Goal: Task Accomplishment & Management: Complete application form

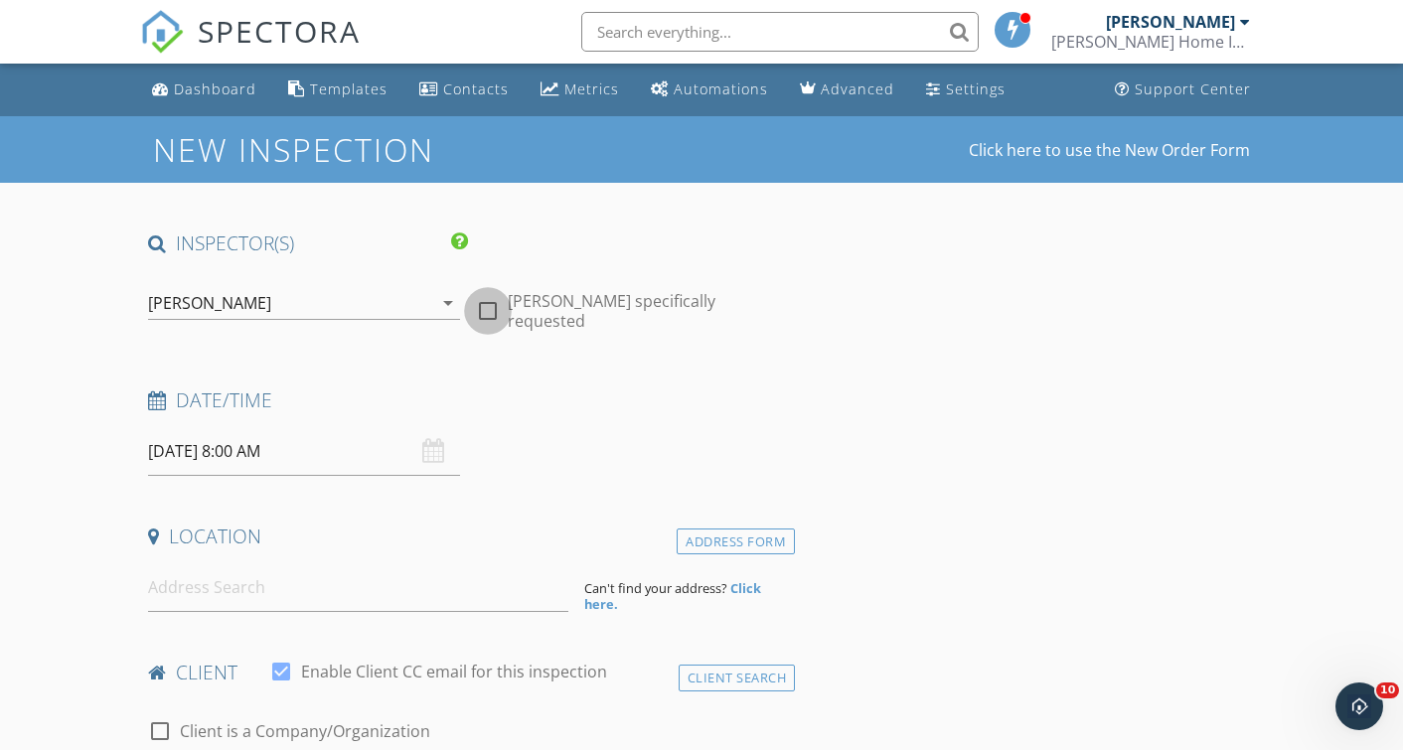
click at [486, 300] on div at bounding box center [488, 311] width 34 height 34
checkbox input "true"
click at [254, 445] on input "09/30/2025 8:00 AM" at bounding box center [303, 451] width 311 height 49
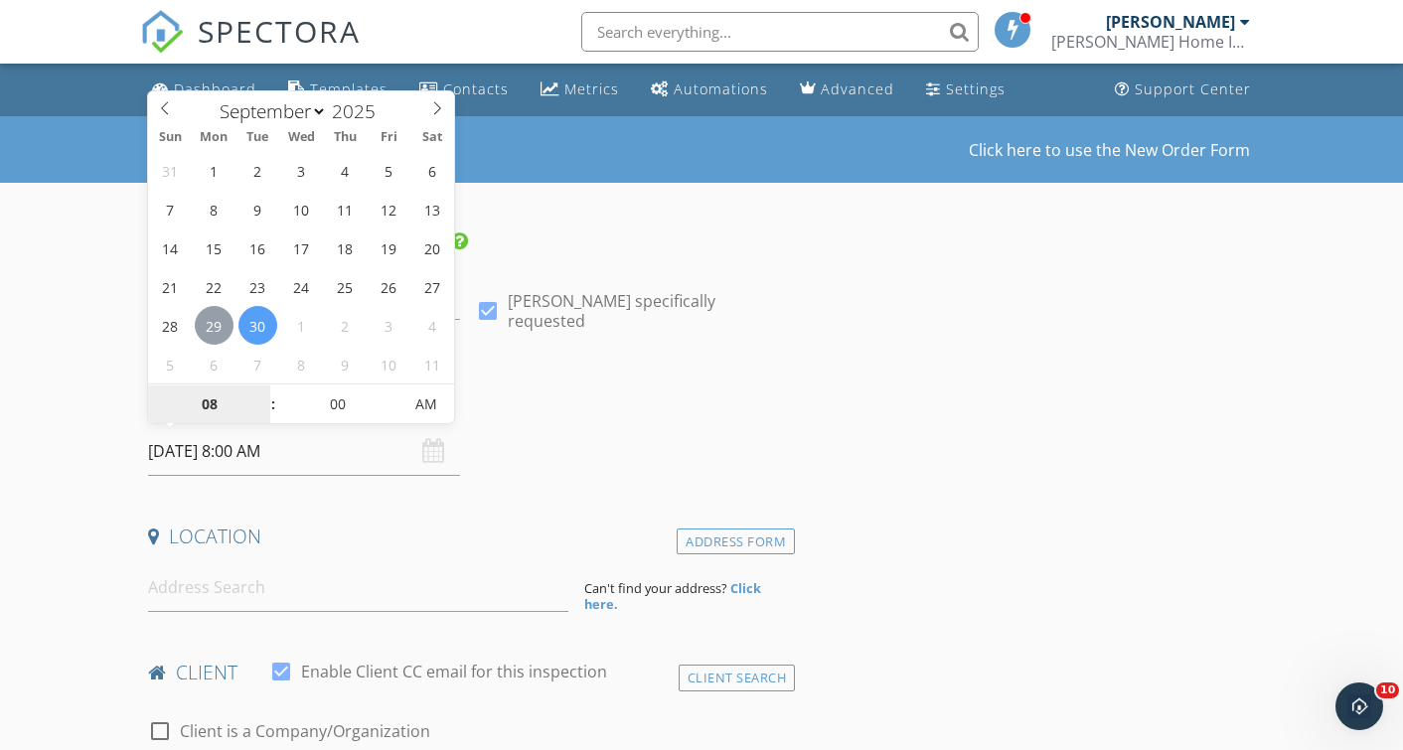
type input "09/29/2025 8:00 AM"
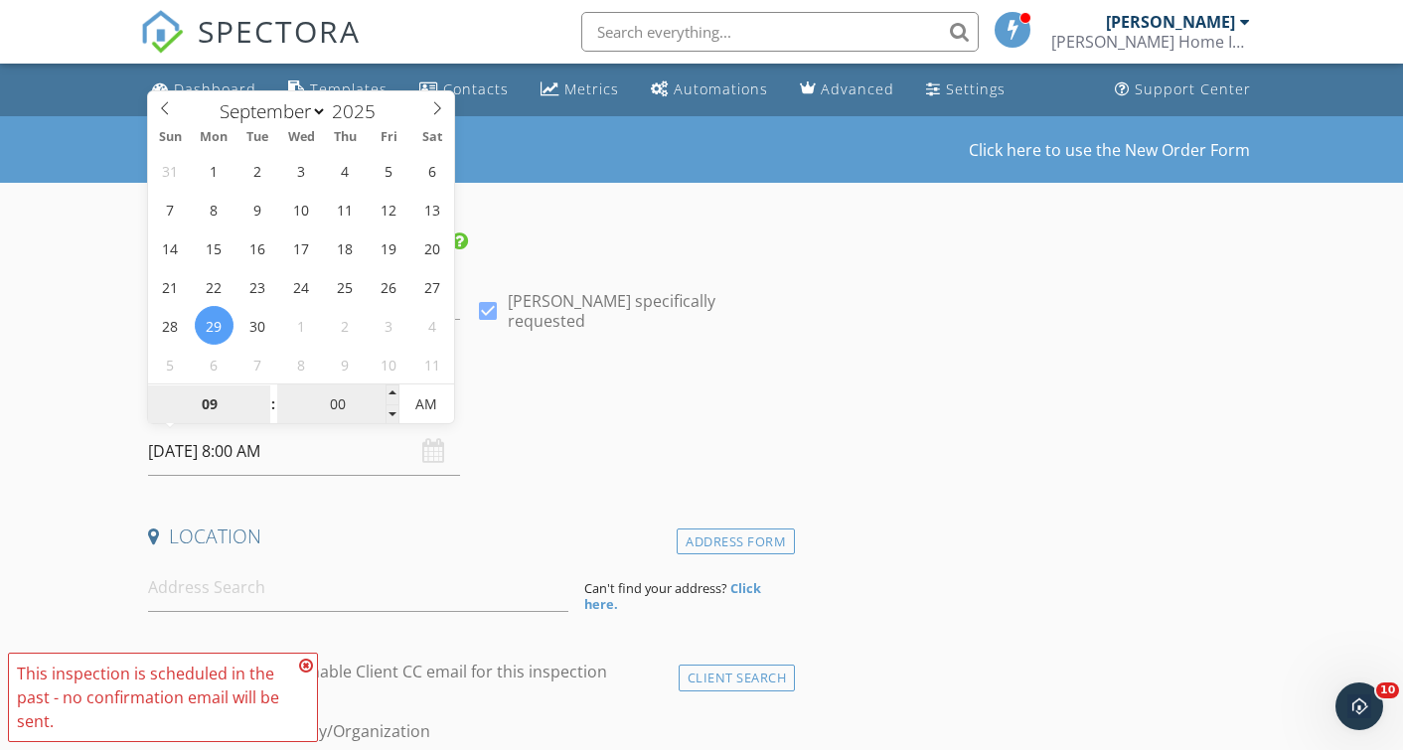
type input "09"
type input "09/29/2025 9:00 AM"
click at [339, 399] on input "00" at bounding box center [338, 406] width 122 height 40
type input "30"
type input "[DATE] 9:30 AM"
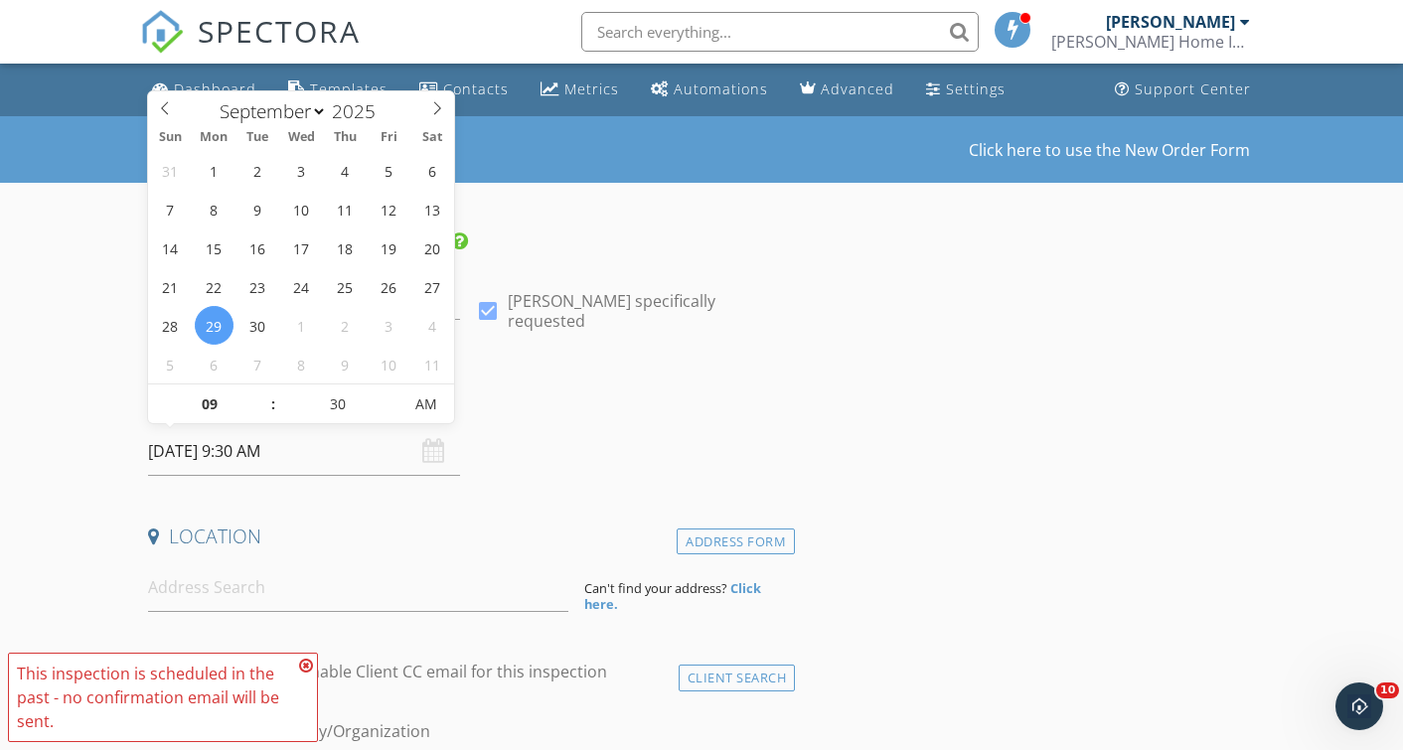
click at [698, 422] on div "Date/Time" at bounding box center [467, 408] width 655 height 40
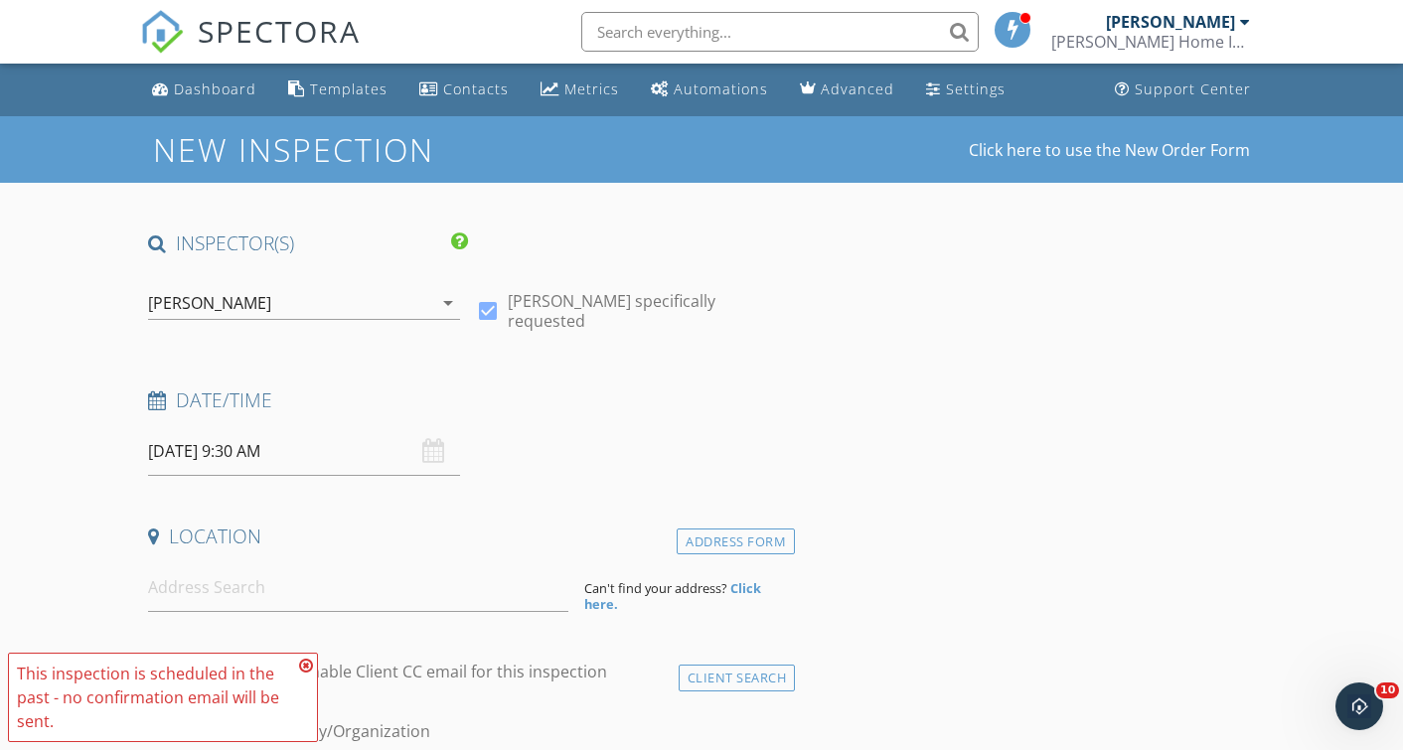
click at [306, 661] on icon at bounding box center [306, 666] width 14 height 16
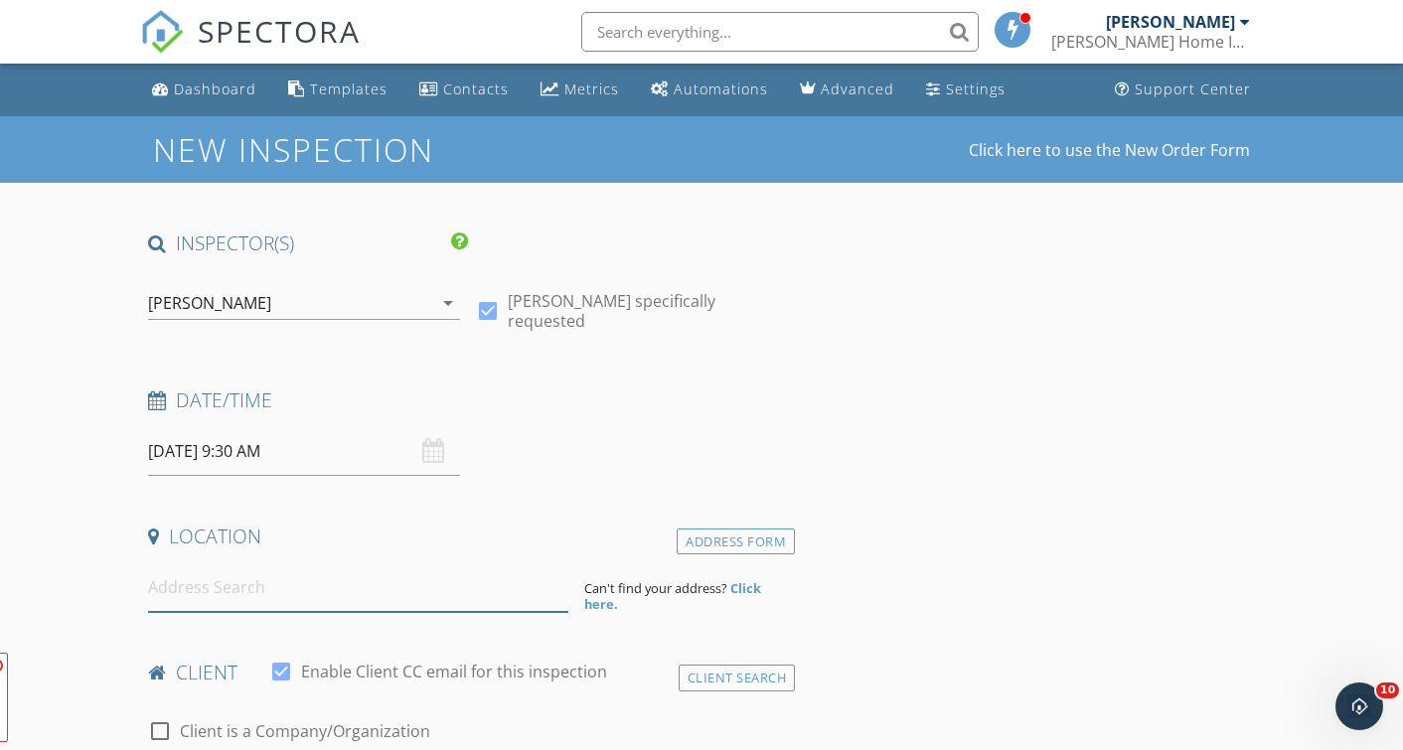
click at [308, 607] on input at bounding box center [358, 587] width 420 height 49
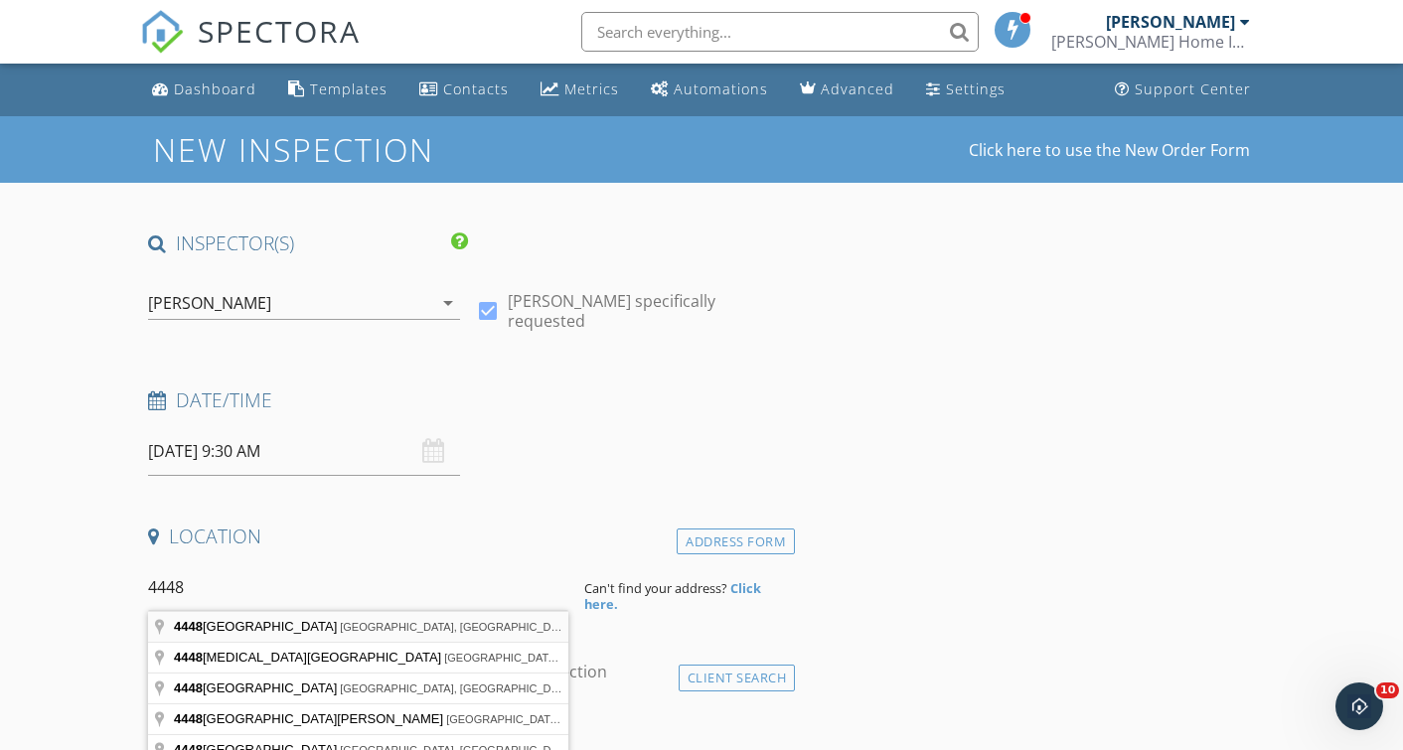
type input "4448 Ulmus Avenue, Kensett, IA, USA"
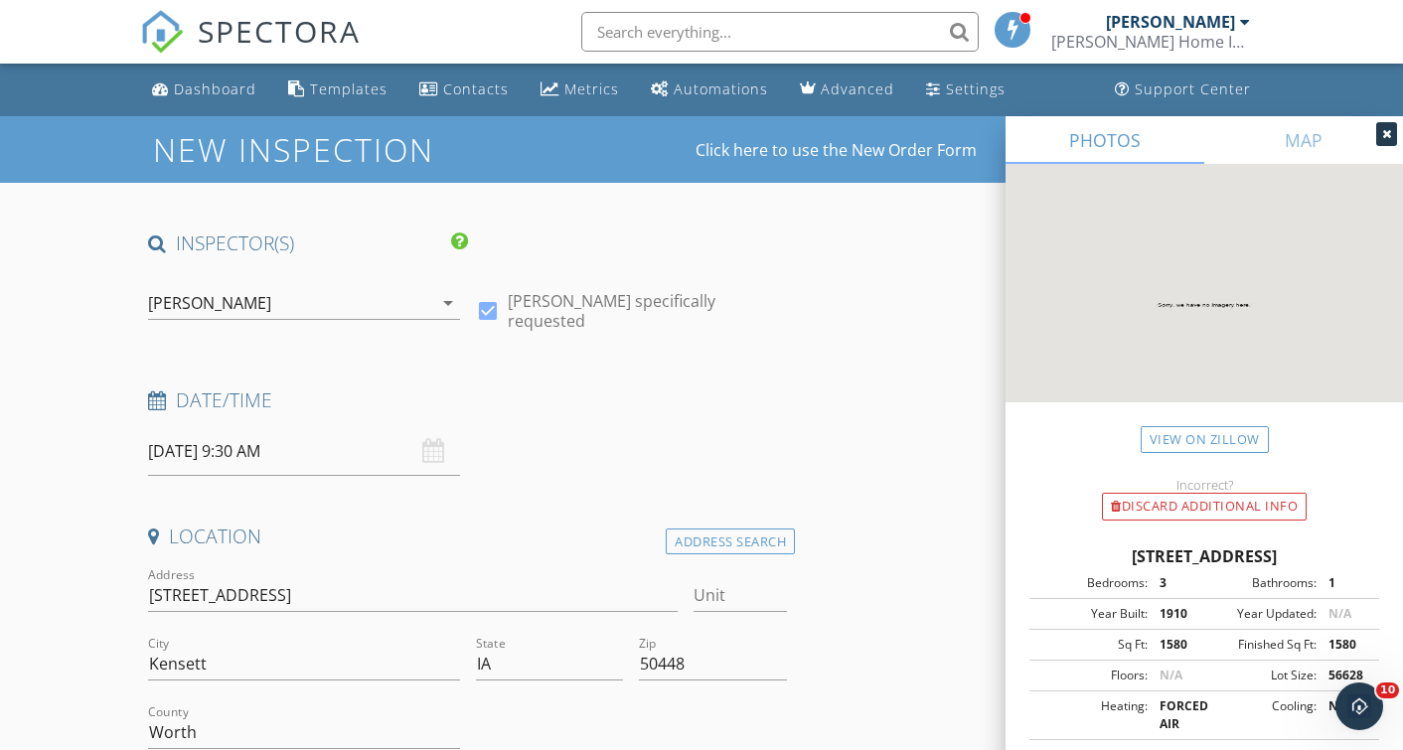
click at [1387, 134] on icon at bounding box center [1386, 134] width 9 height 12
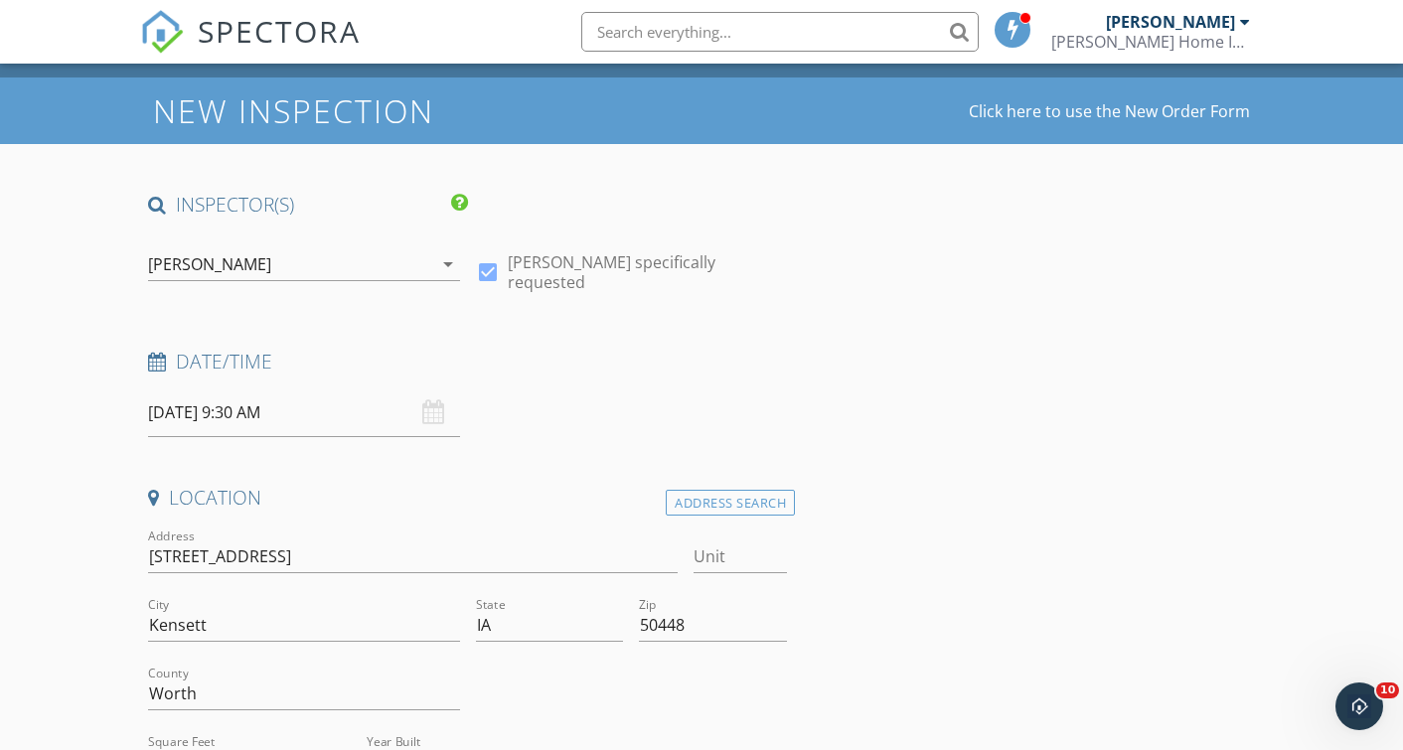
scroll to position [180, 0]
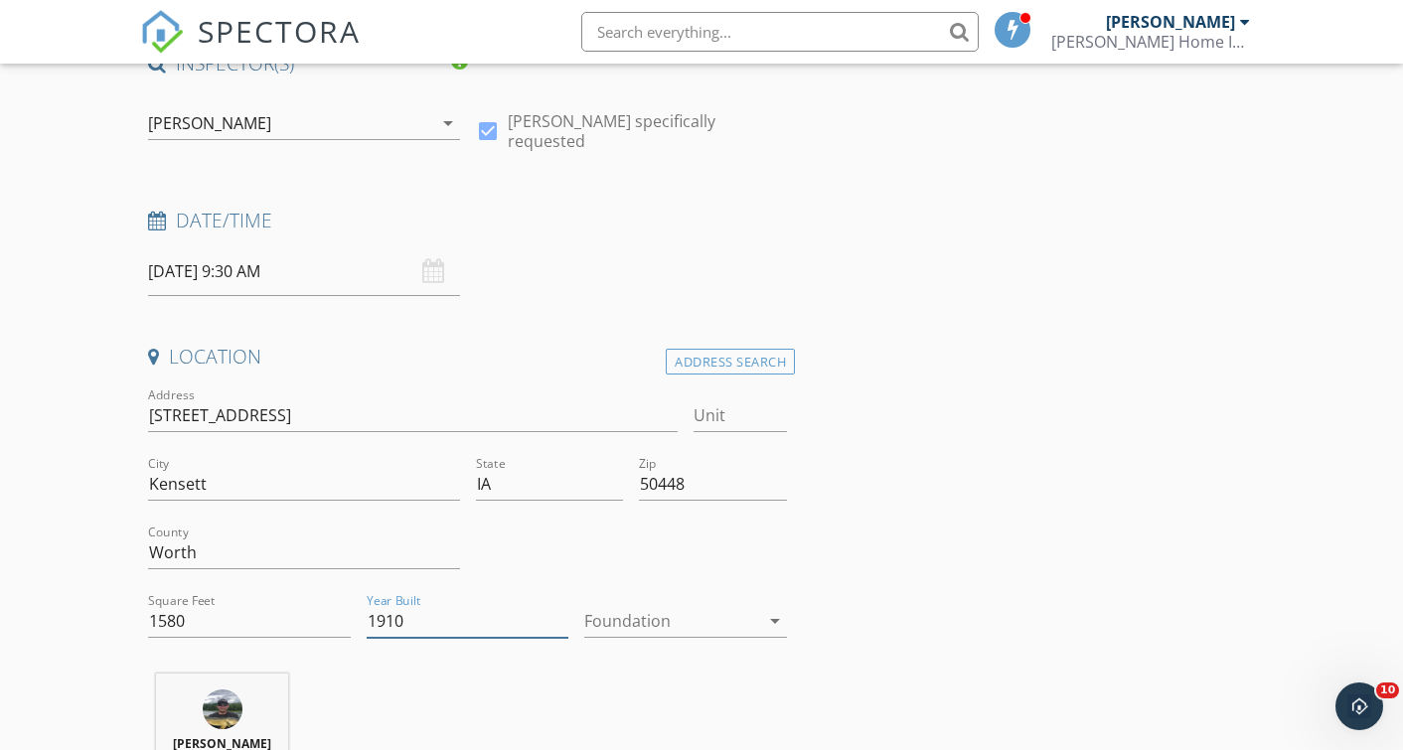
drag, startPoint x: 438, startPoint y: 626, endPoint x: 357, endPoint y: 626, distance: 81.5
click at [356, 626] on div "Address 4448 Ulmus Ave Unit City Kensett State IA Zip 50448 County Worth Square…" at bounding box center [467, 521] width 655 height 274
type input "2022"
drag, startPoint x: 227, startPoint y: 621, endPoint x: 146, endPoint y: 617, distance: 80.6
click at [146, 618] on div "Square Feet 1580" at bounding box center [249, 623] width 219 height 69
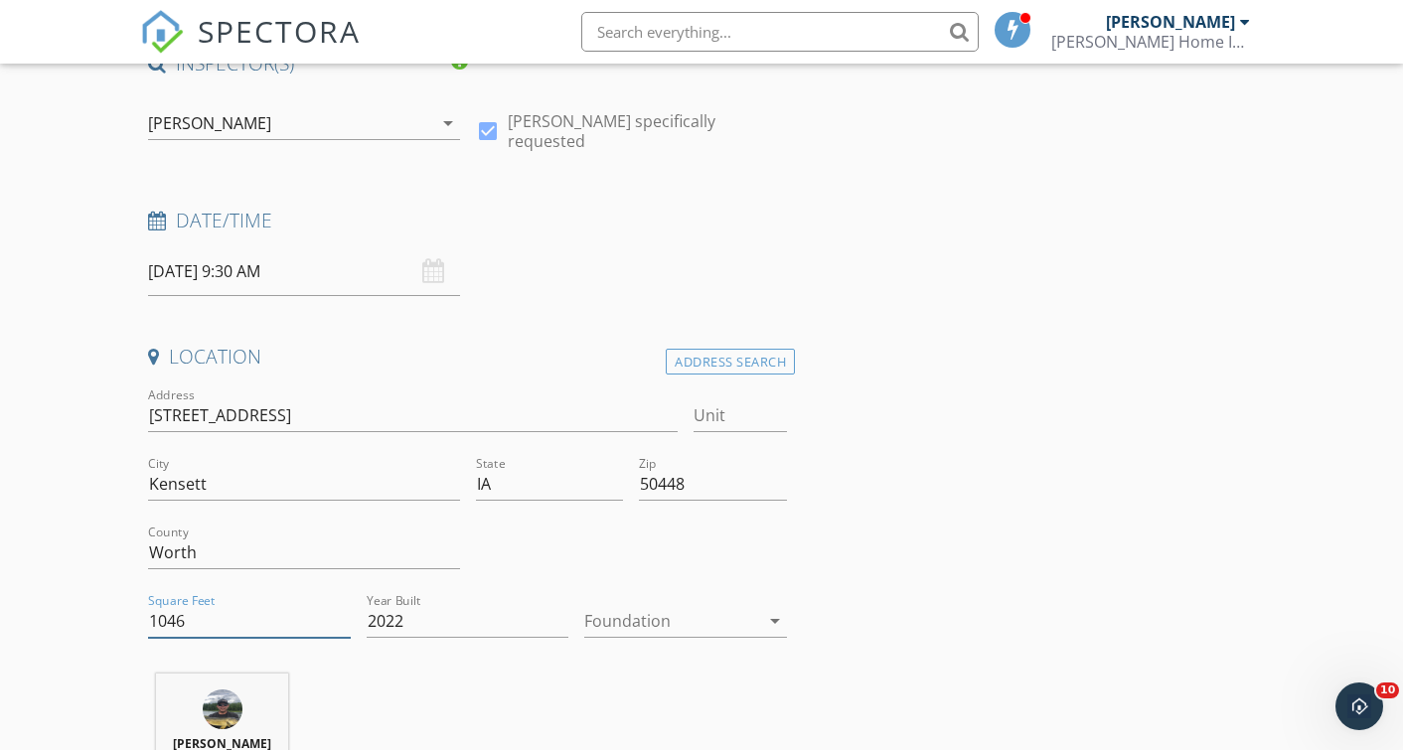
type input "1046"
click at [651, 624] on div at bounding box center [671, 621] width 175 height 32
click at [639, 672] on div "Slab" at bounding box center [685, 667] width 171 height 24
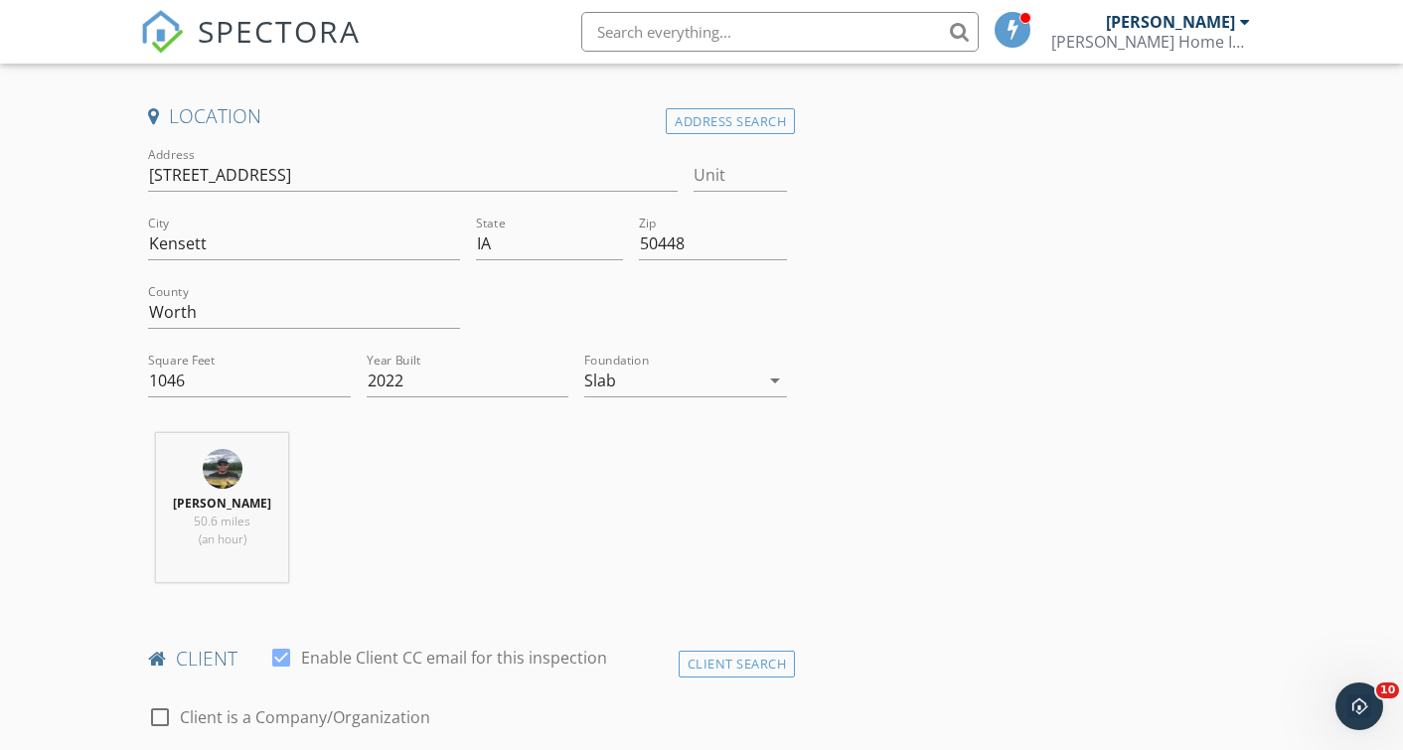
scroll to position [797, 0]
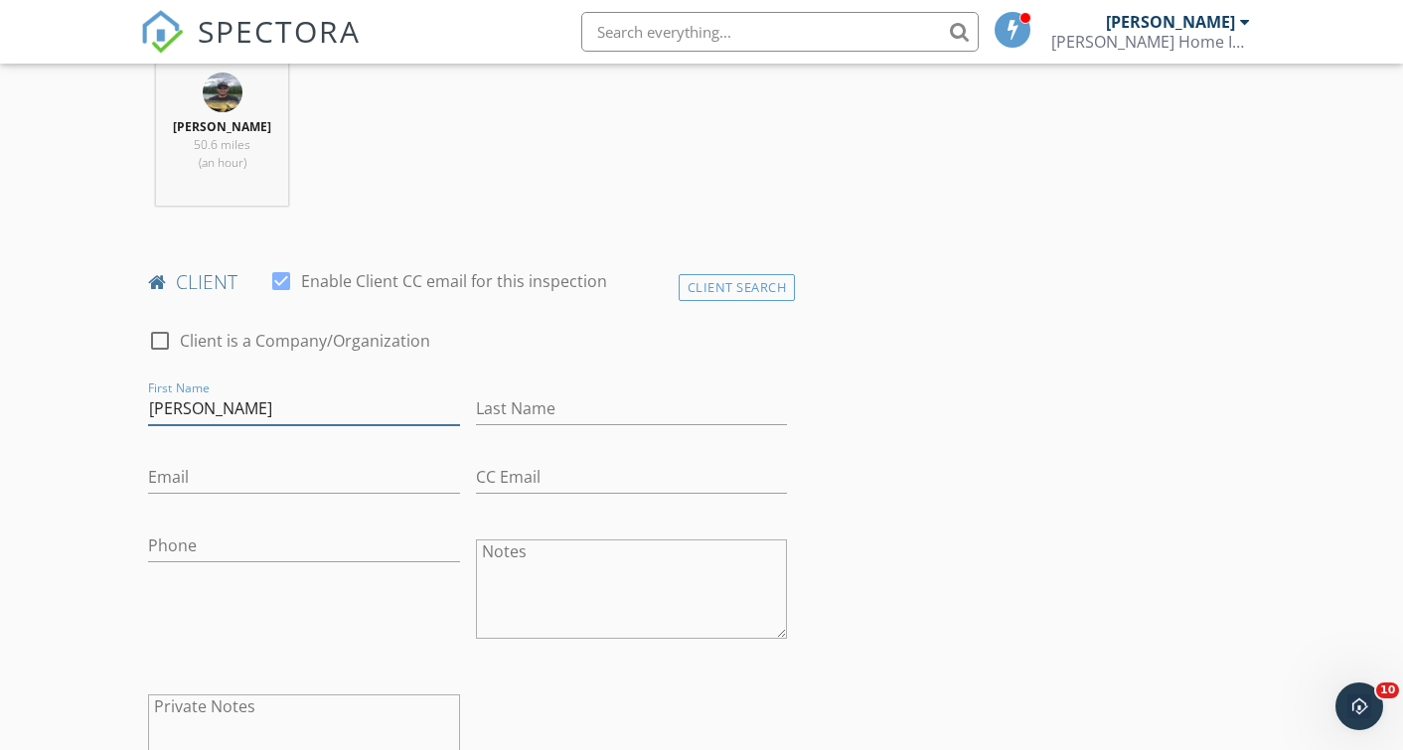
type input "Steven"
type input "Coddington"
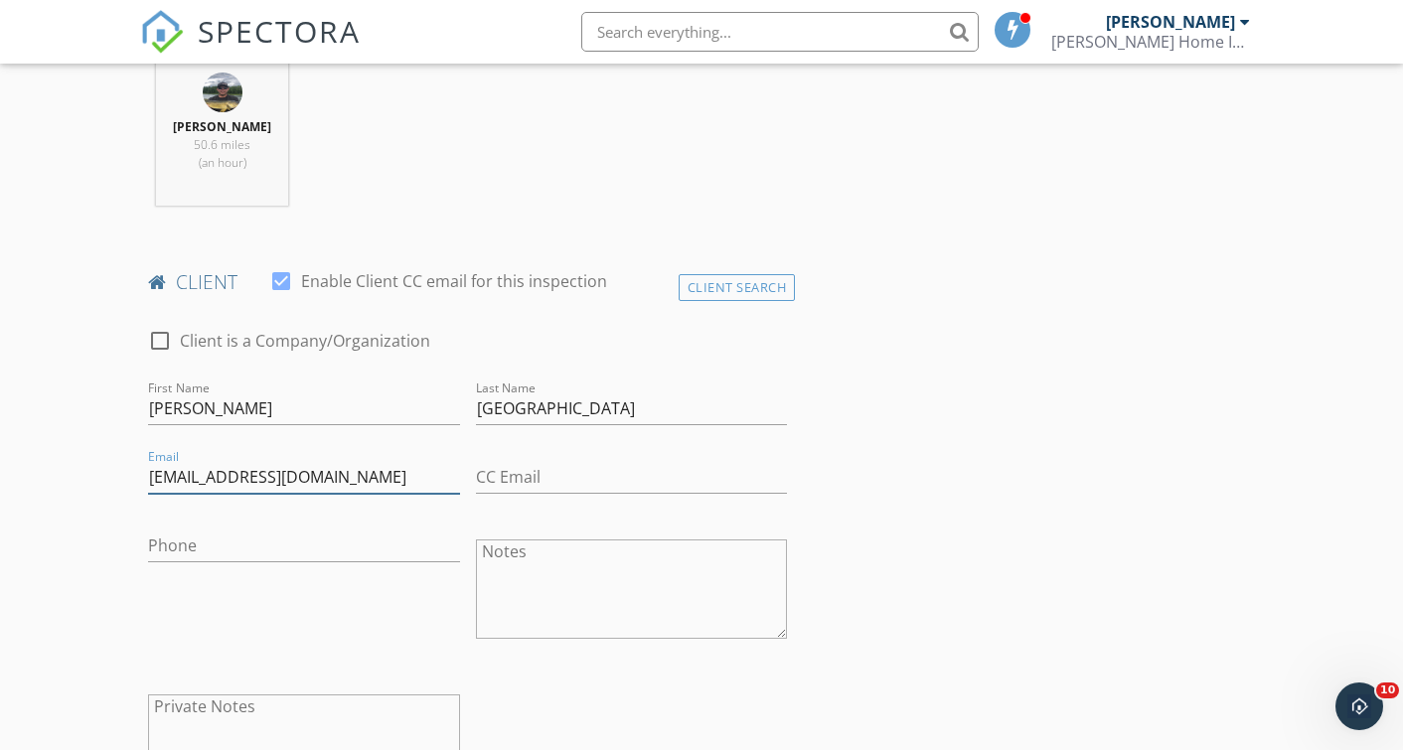
type input "blc9355@gmail.com"
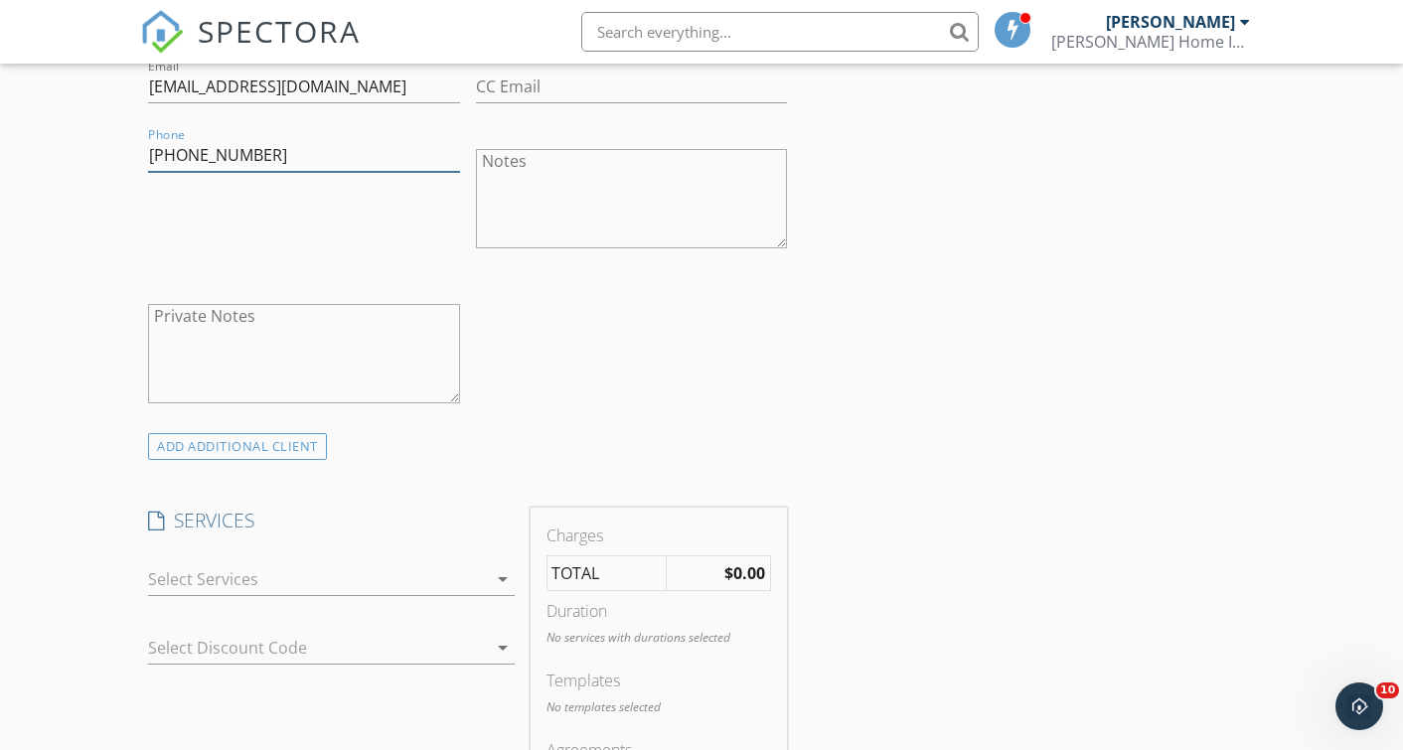
scroll to position [1196, 0]
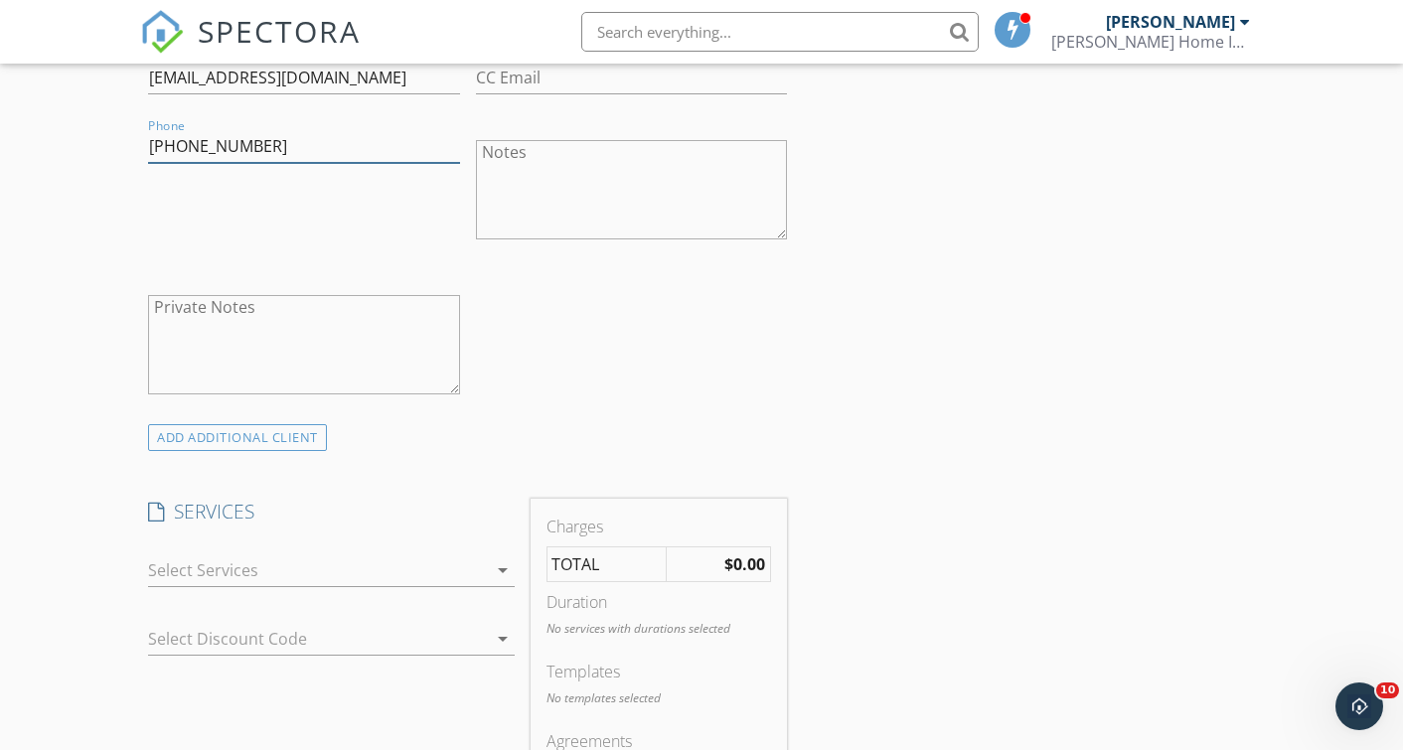
type input "608-577-9866"
click at [433, 574] on div at bounding box center [317, 570] width 338 height 32
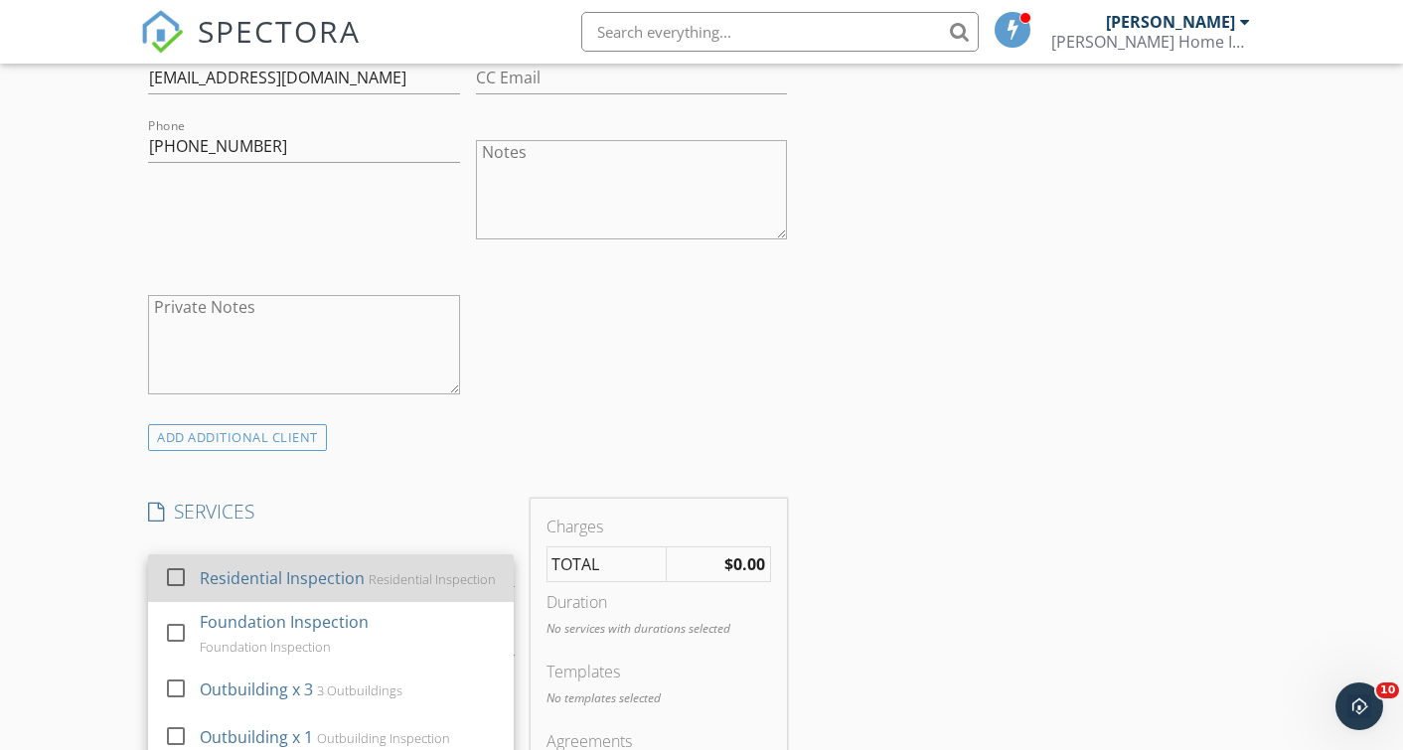
click at [417, 564] on div "Residential Inspection Residential Inspection" at bounding box center [349, 578] width 298 height 40
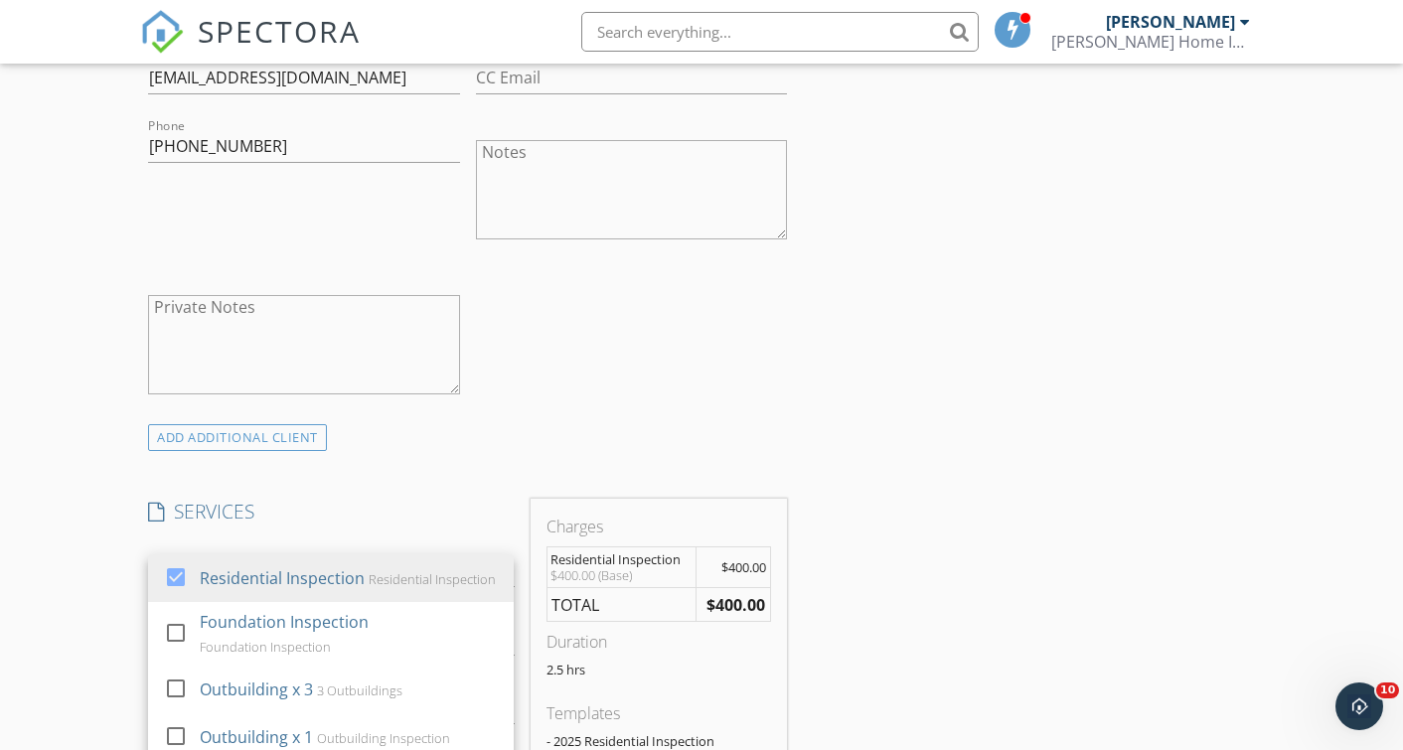
click at [884, 490] on div "INSPECTOR(S) check_box Brian Sutter PRIMARY check_box_outline_blank Ryan Burt B…" at bounding box center [701, 678] width 1123 height 3288
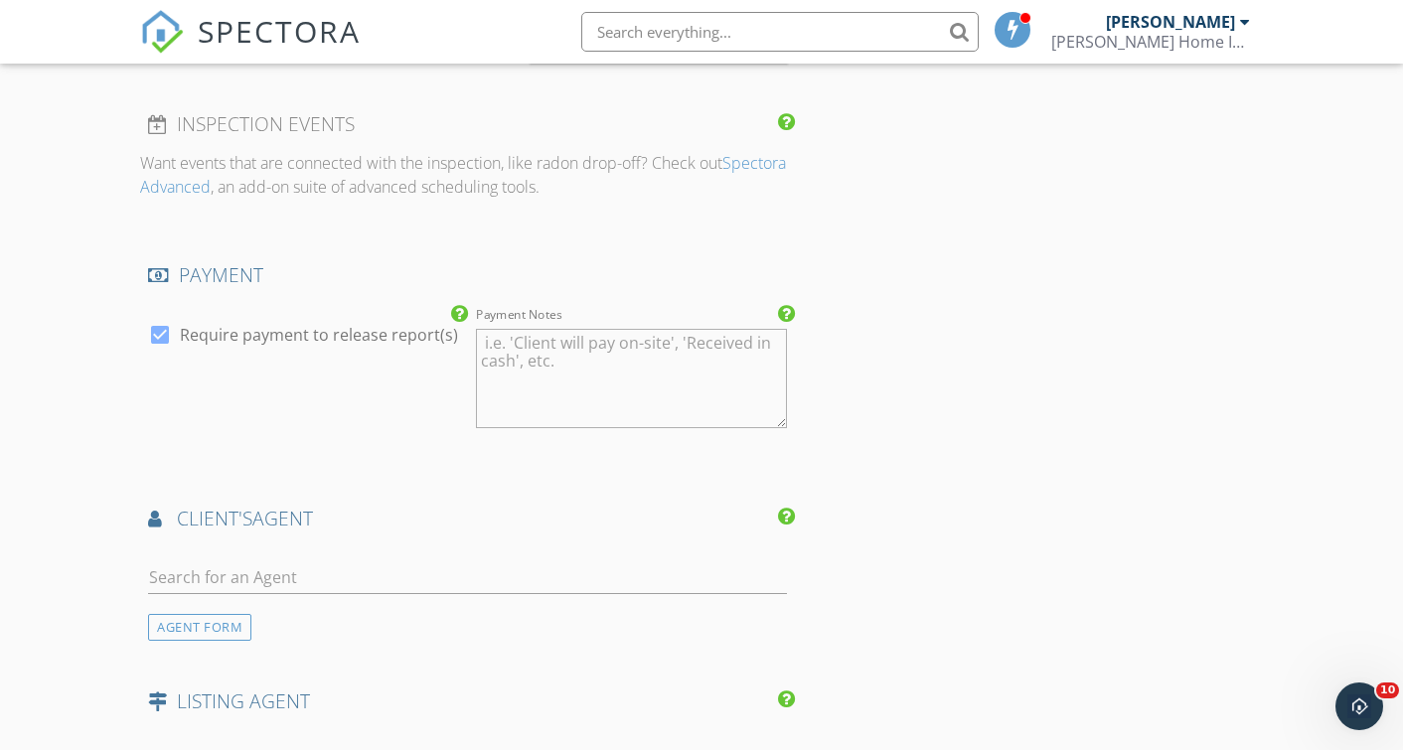
scroll to position [2139, 0]
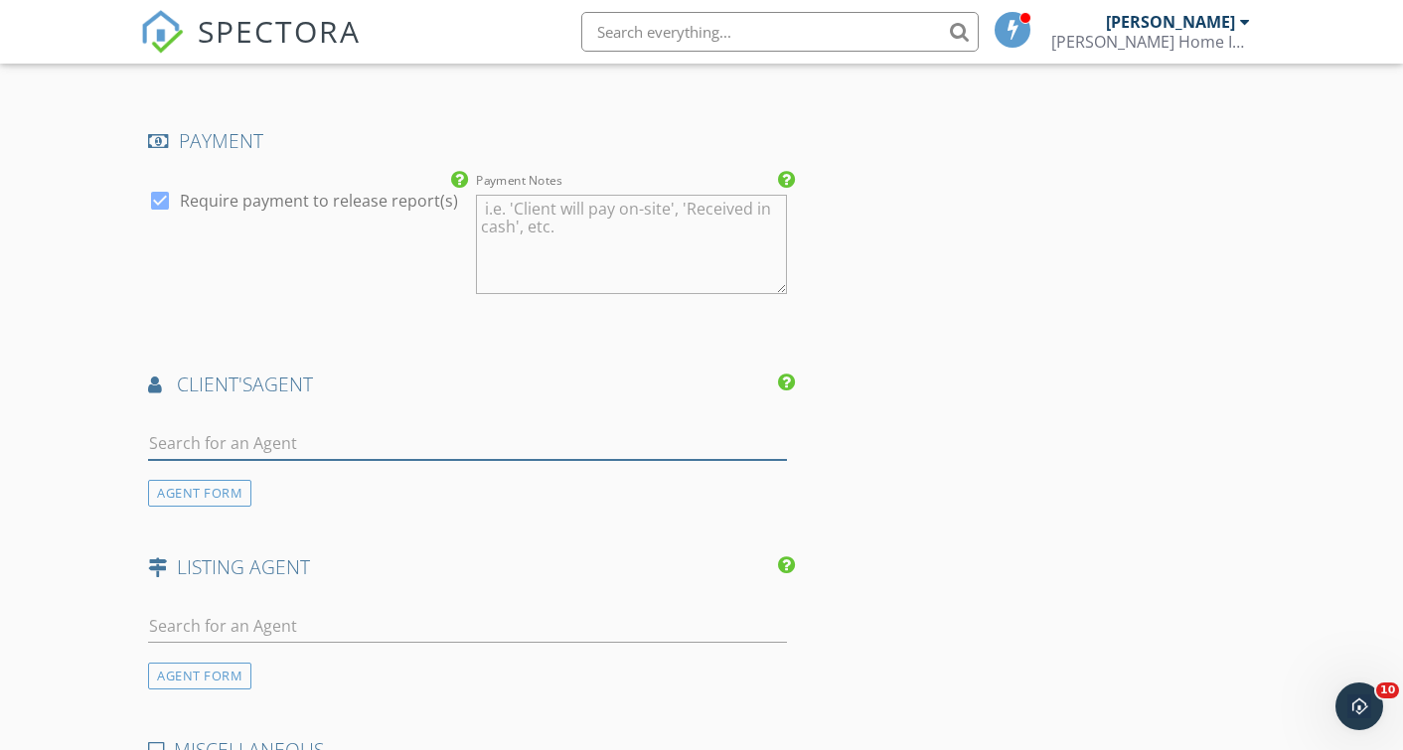
click at [332, 442] on input "text" at bounding box center [467, 443] width 639 height 33
type input "K"
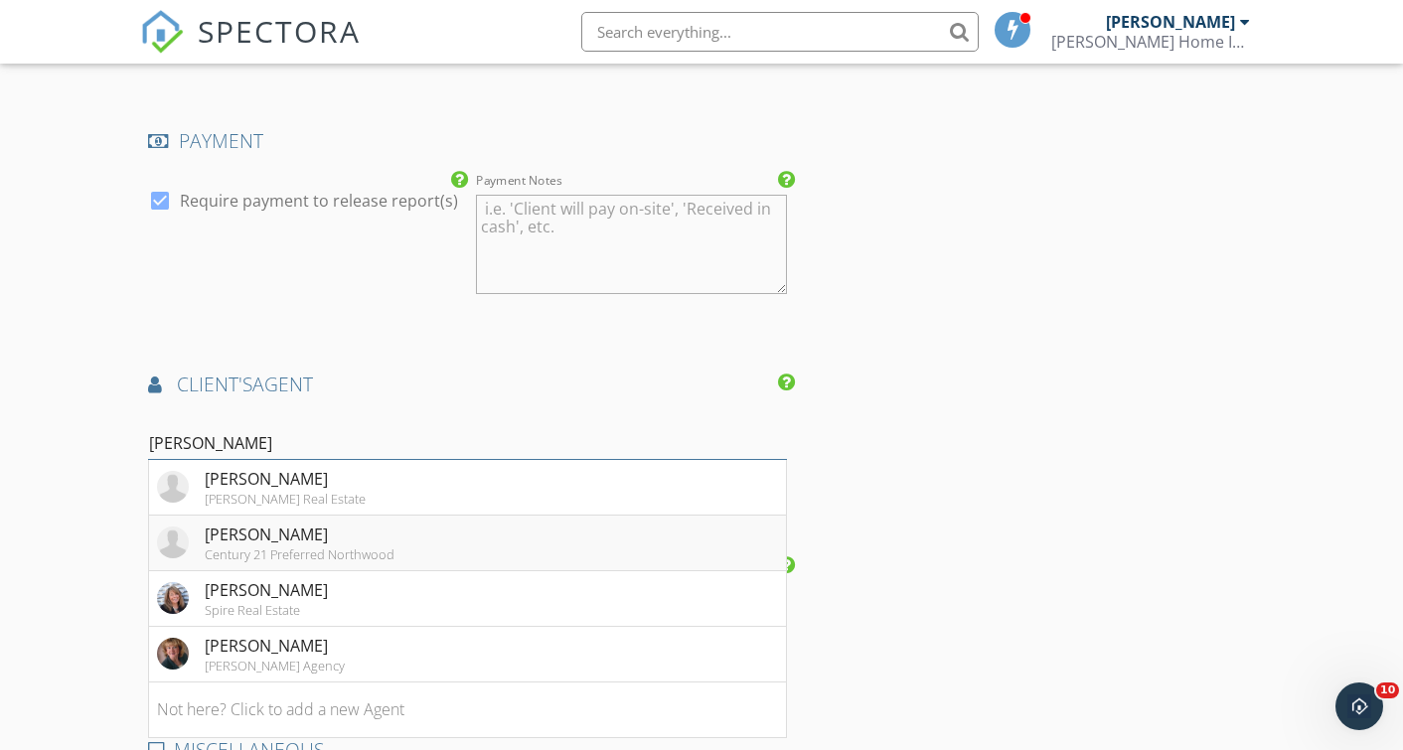
type input "[PERSON_NAME]"
click at [352, 523] on div "[PERSON_NAME]" at bounding box center [300, 535] width 190 height 24
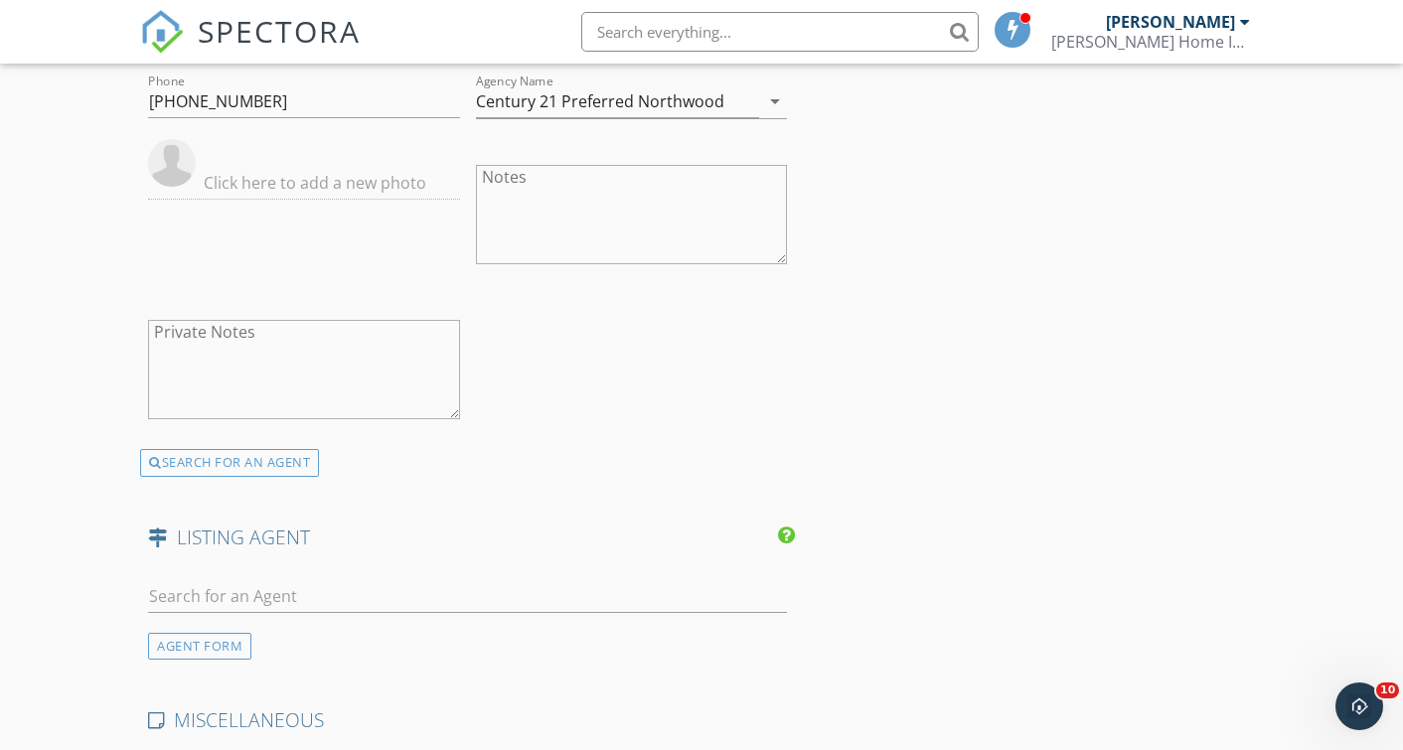
scroll to position [2625, 0]
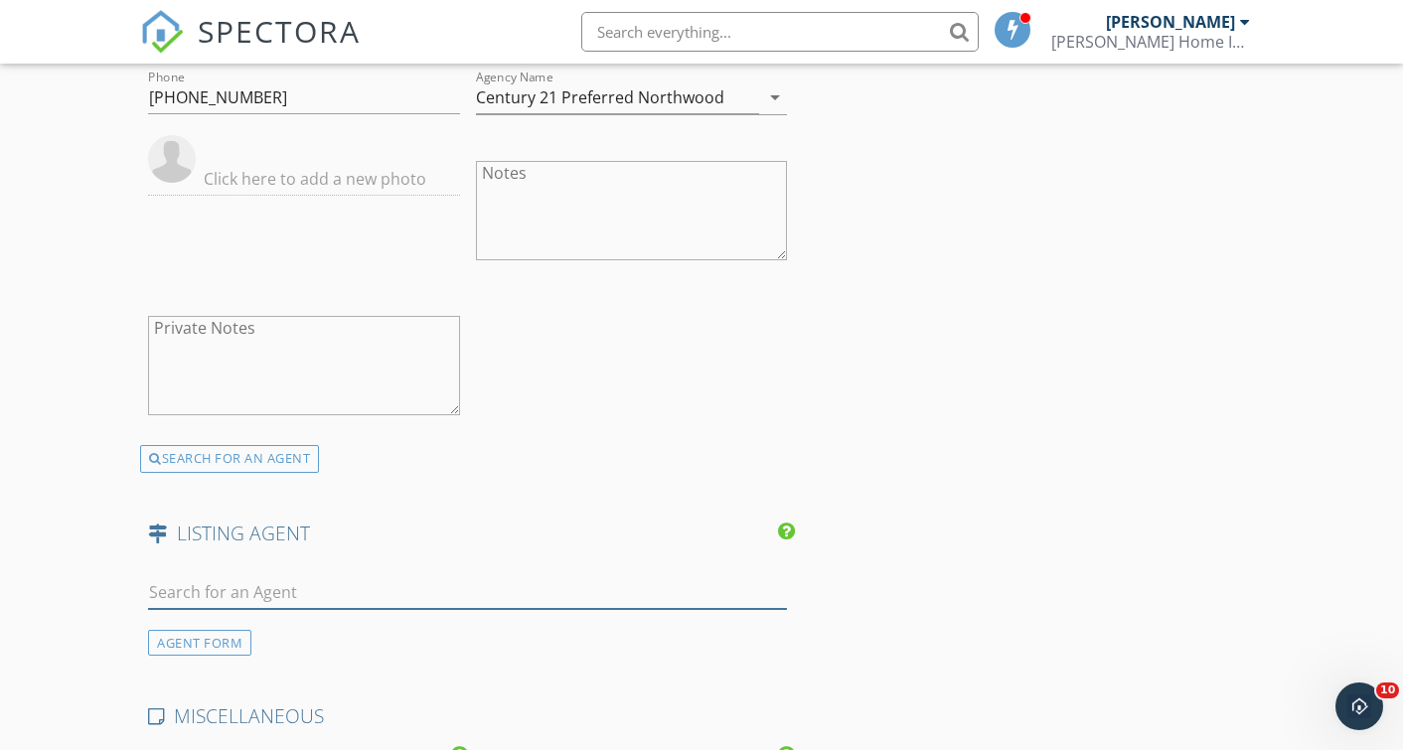
click at [406, 576] on input "text" at bounding box center [467, 592] width 639 height 33
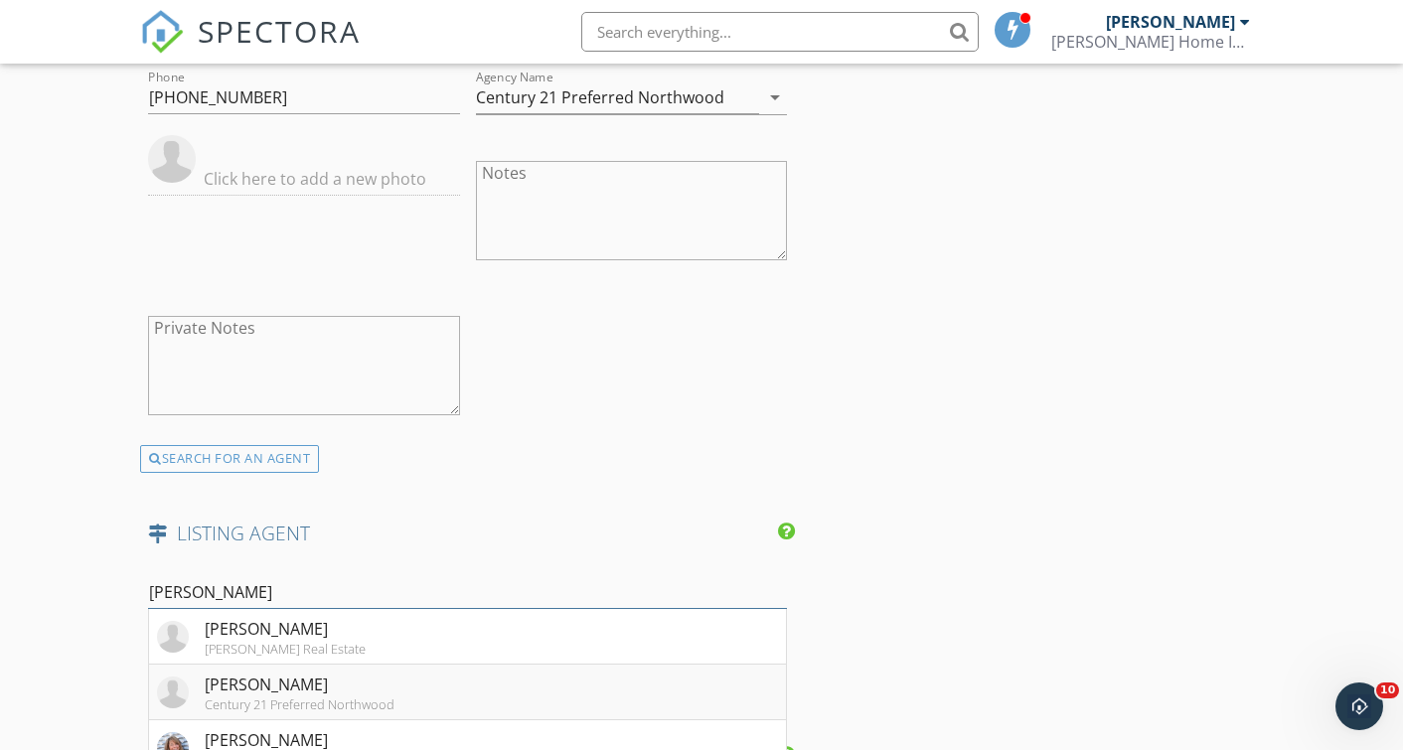
type input "[PERSON_NAME]"
click at [372, 673] on div "[PERSON_NAME]" at bounding box center [300, 685] width 190 height 24
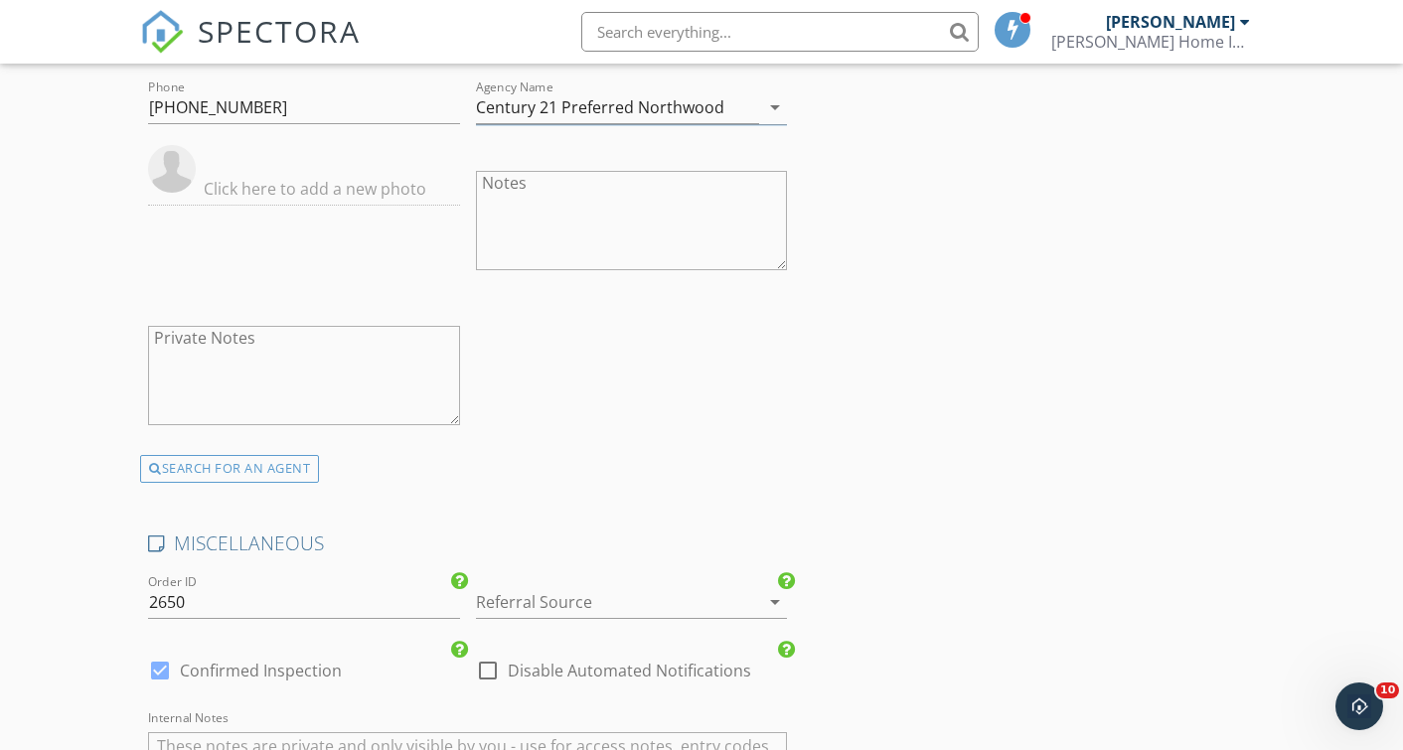
scroll to position [3370, 0]
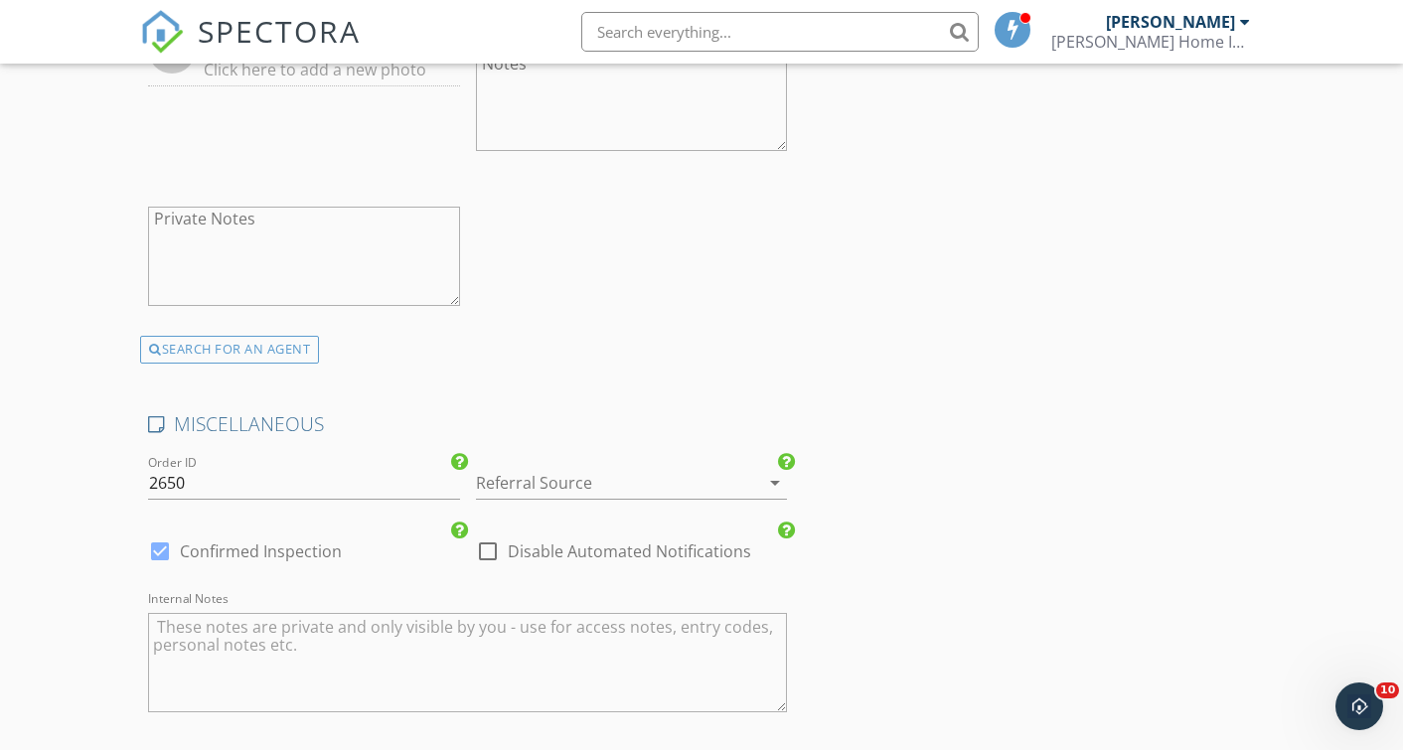
click at [616, 481] on div at bounding box center [603, 483] width 255 height 32
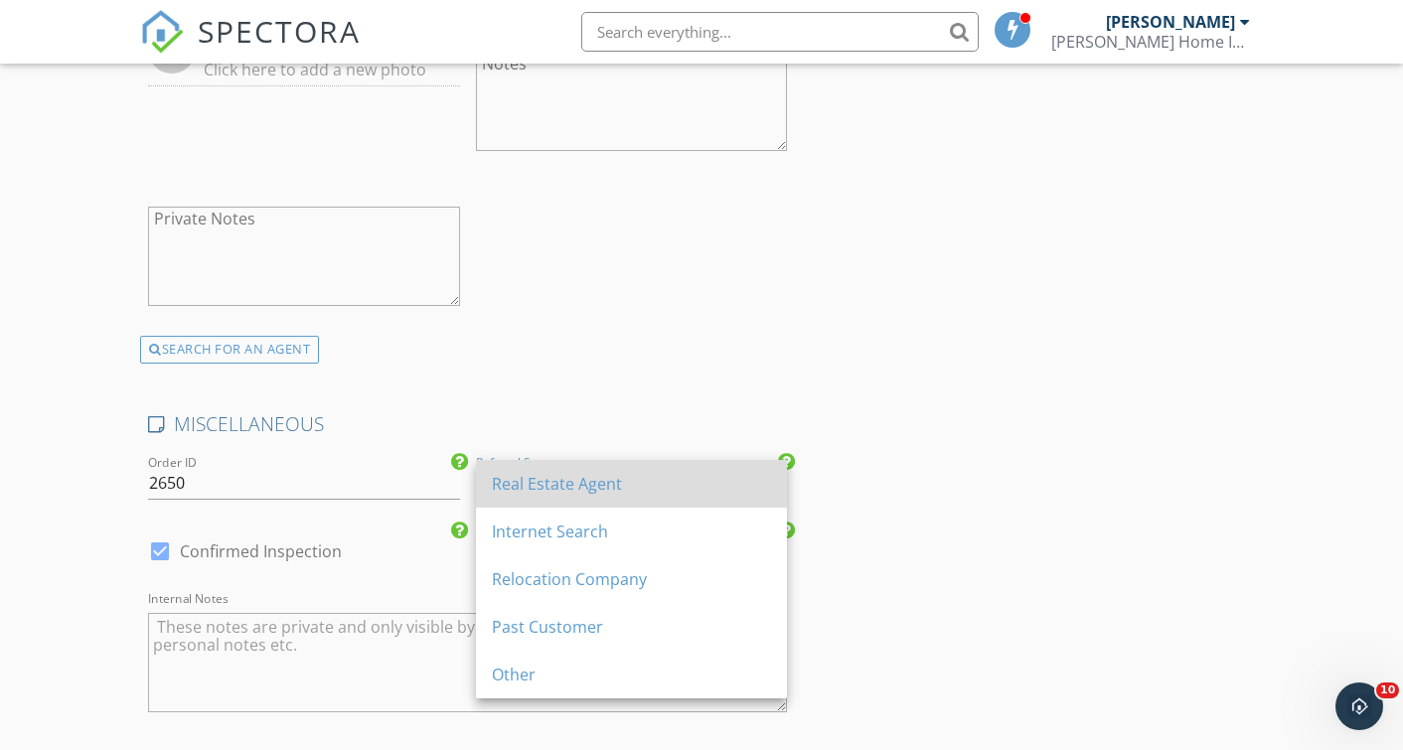
click at [610, 480] on div "Real Estate Agent" at bounding box center [631, 484] width 279 height 24
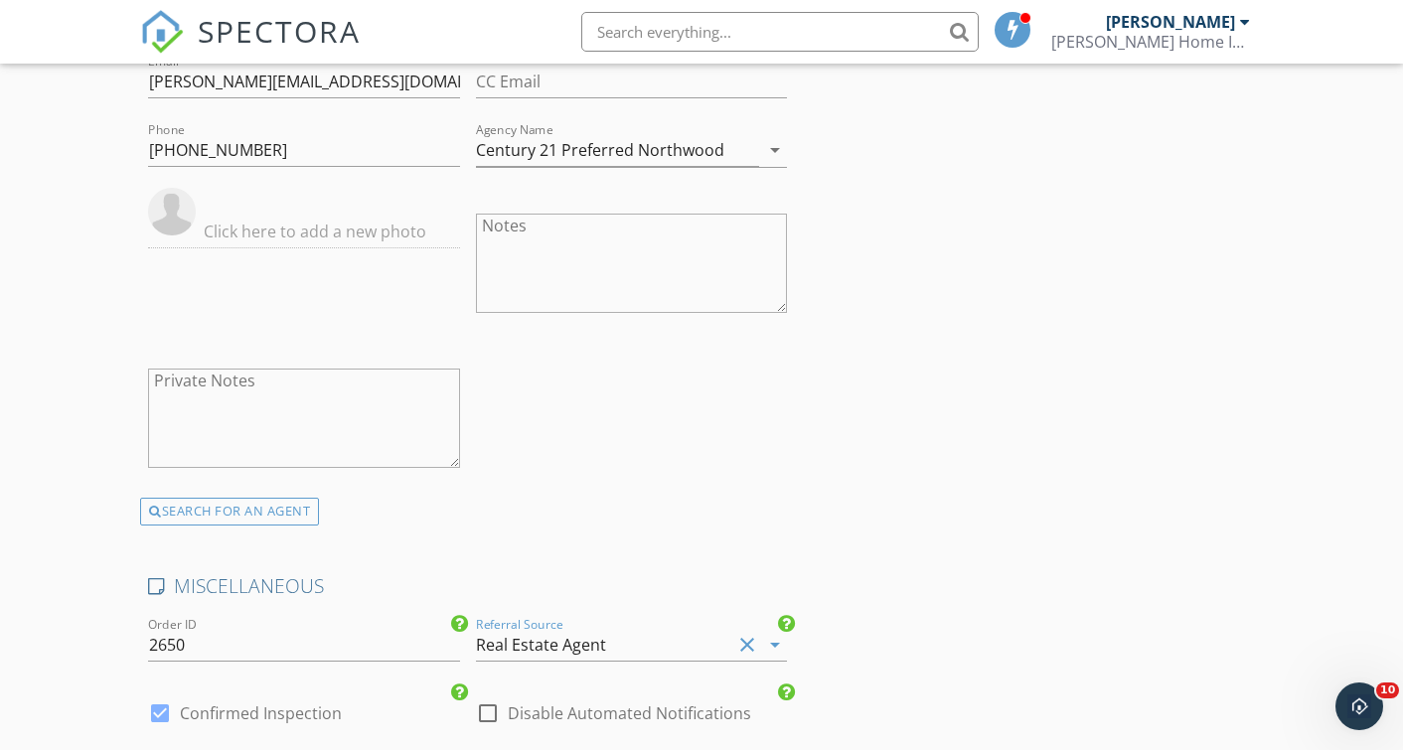
scroll to position [3714, 0]
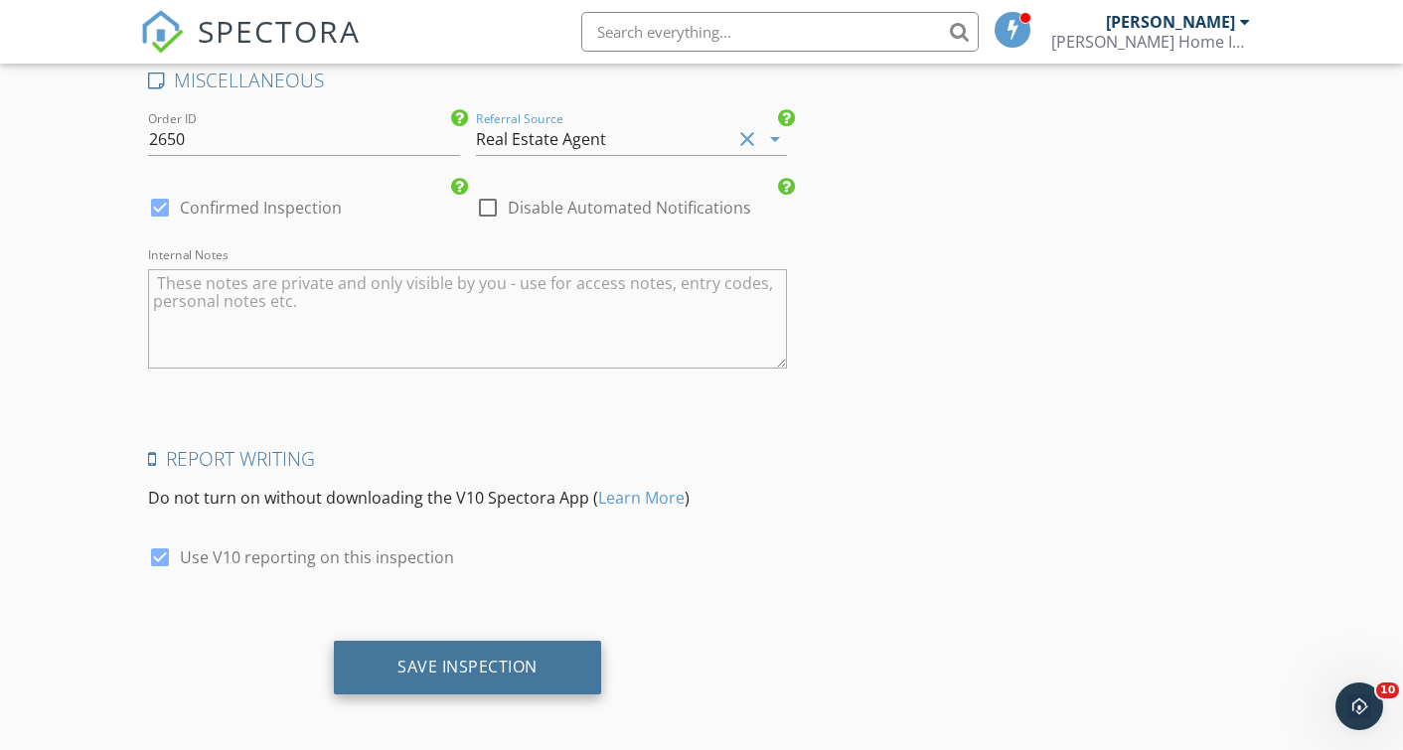
click at [496, 663] on div "Save Inspection" at bounding box center [467, 667] width 140 height 20
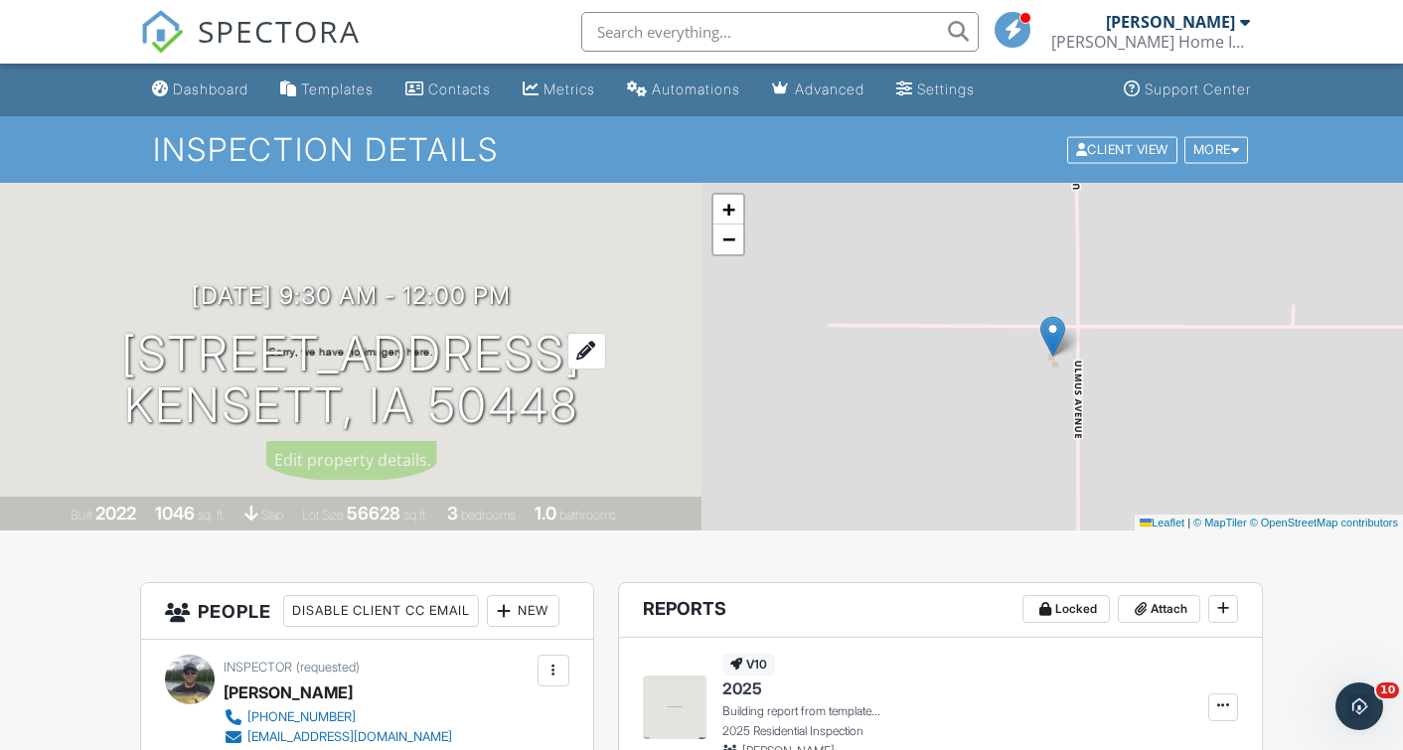
click at [470, 410] on h1 "4448 Ulmus Ave Kensett, IA 50448" at bounding box center [351, 380] width 460 height 105
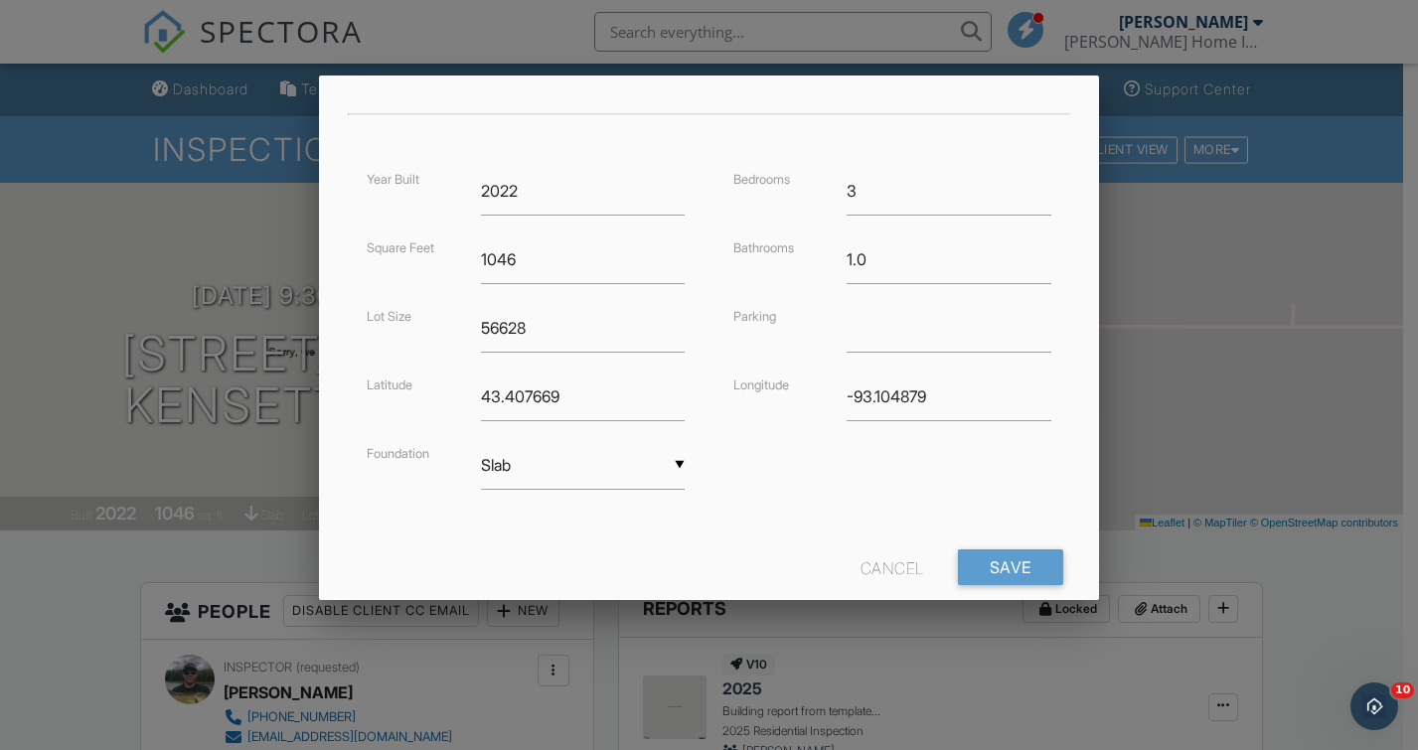
scroll to position [466, 0]
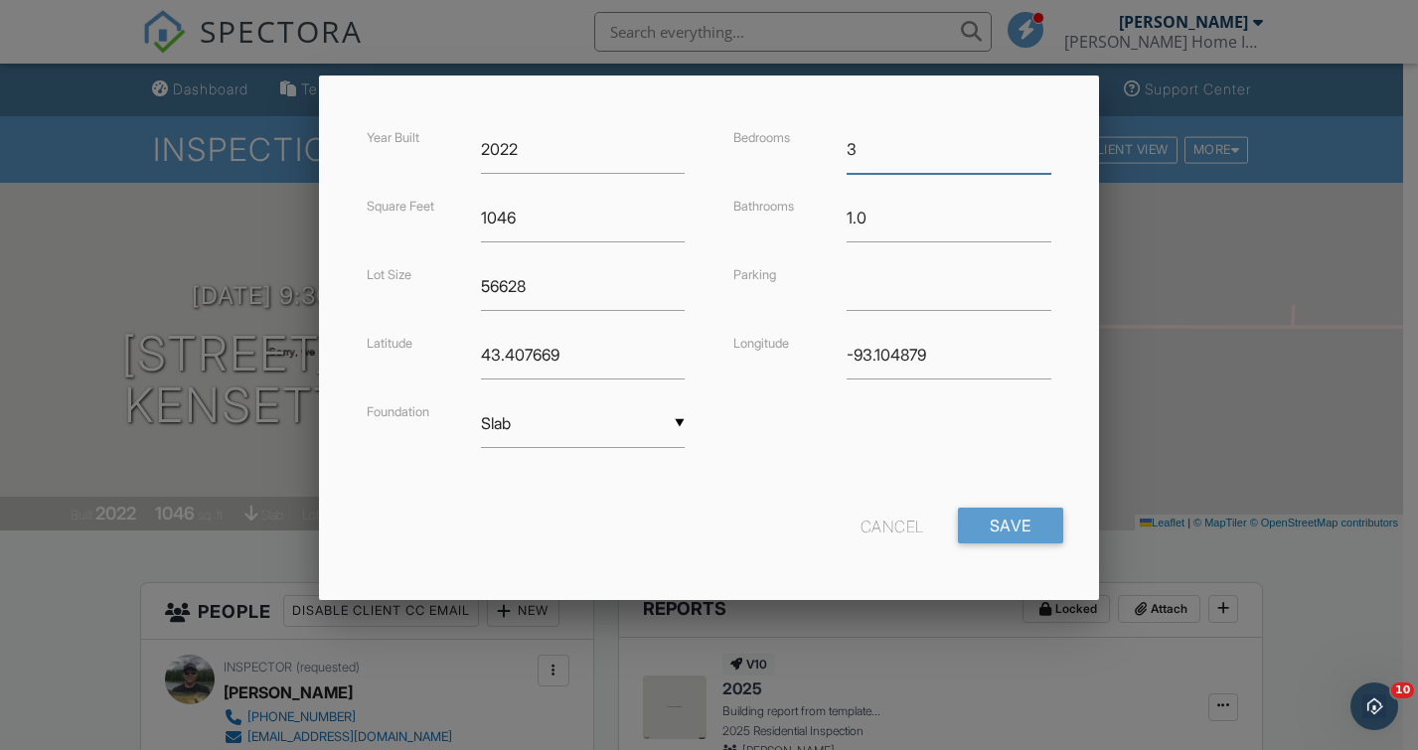
click at [859, 158] on input "3" at bounding box center [949, 149] width 205 height 49
type input "3"
type input "2"
click at [847, 216] on input "1.0" at bounding box center [949, 218] width 205 height 49
type input "2.0"
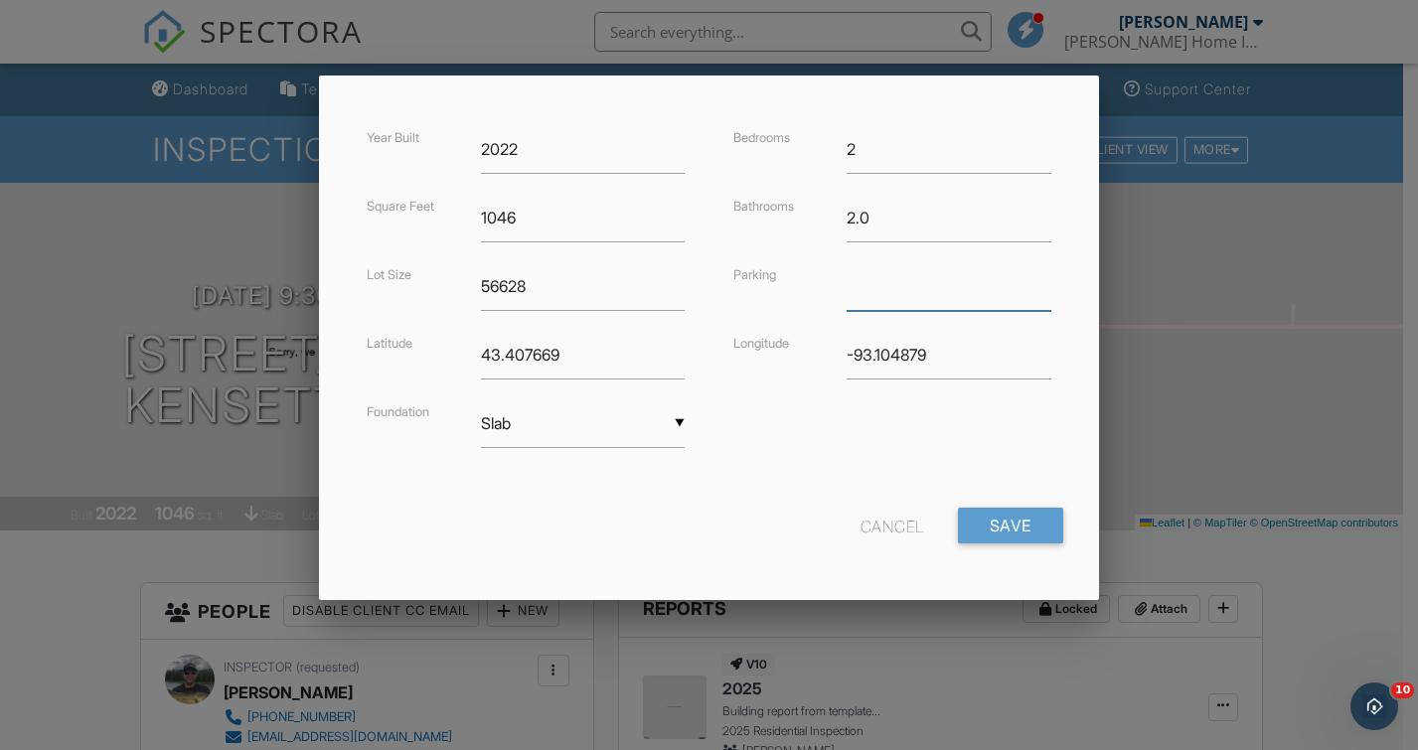
click at [884, 302] on input "text" at bounding box center [949, 286] width 205 height 49
type input "Detached Garage"
click at [997, 526] on input "Save" at bounding box center [1010, 526] width 105 height 36
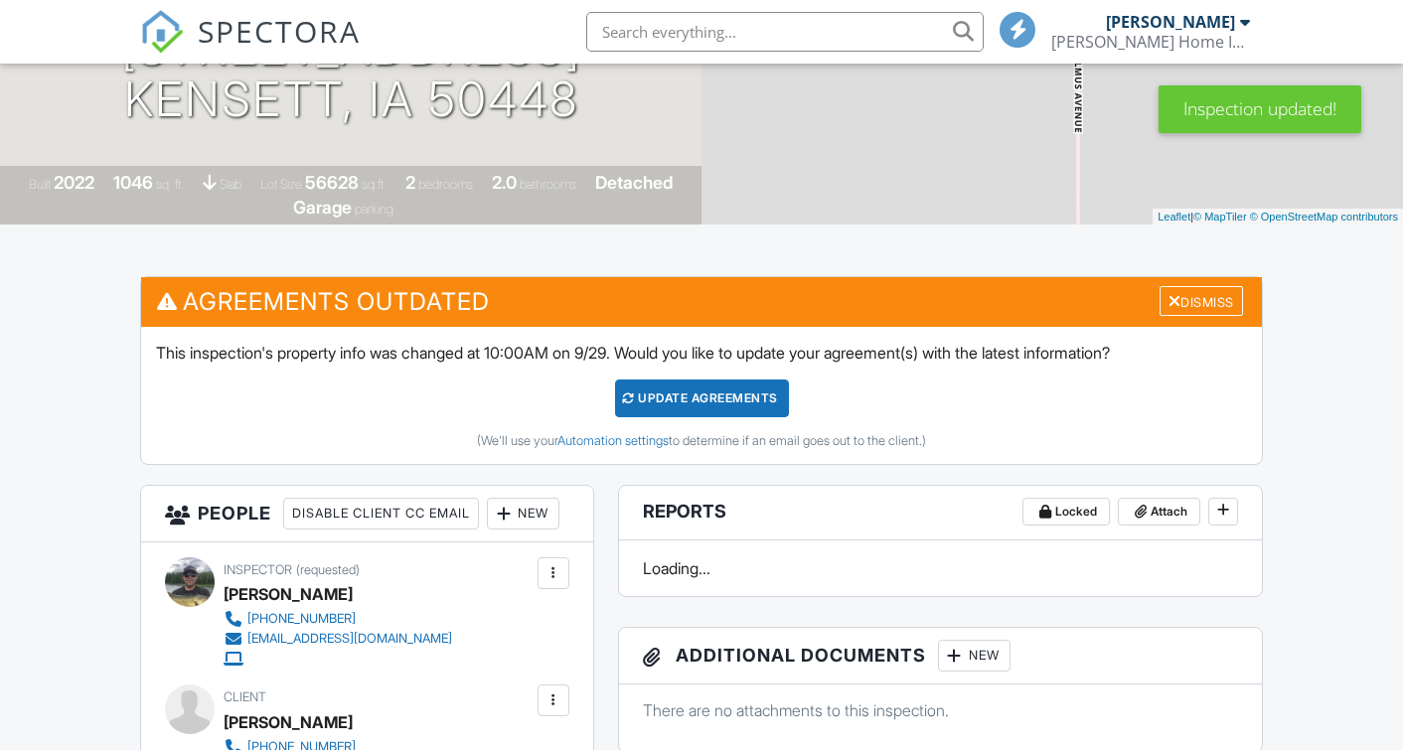
scroll to position [522, 0]
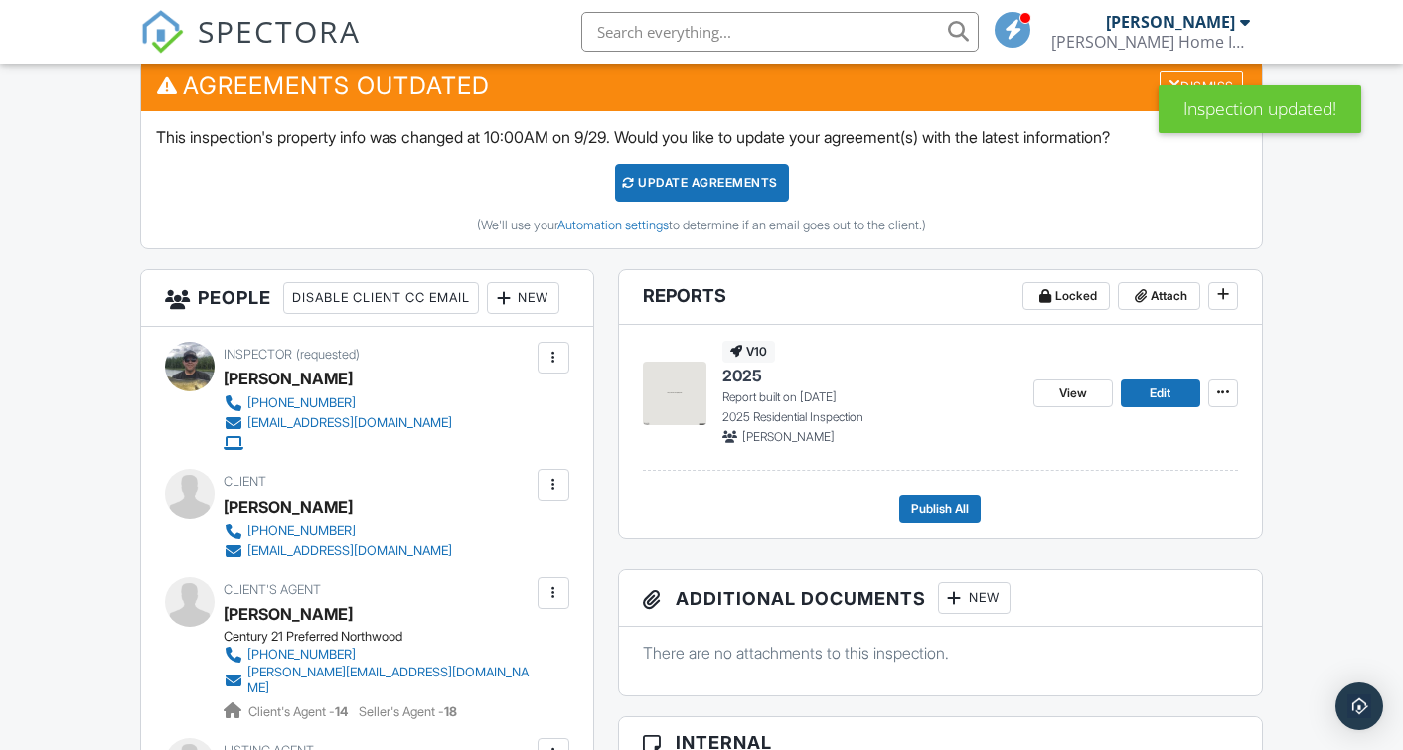
click at [733, 180] on div "Update Agreements" at bounding box center [702, 183] width 174 height 38
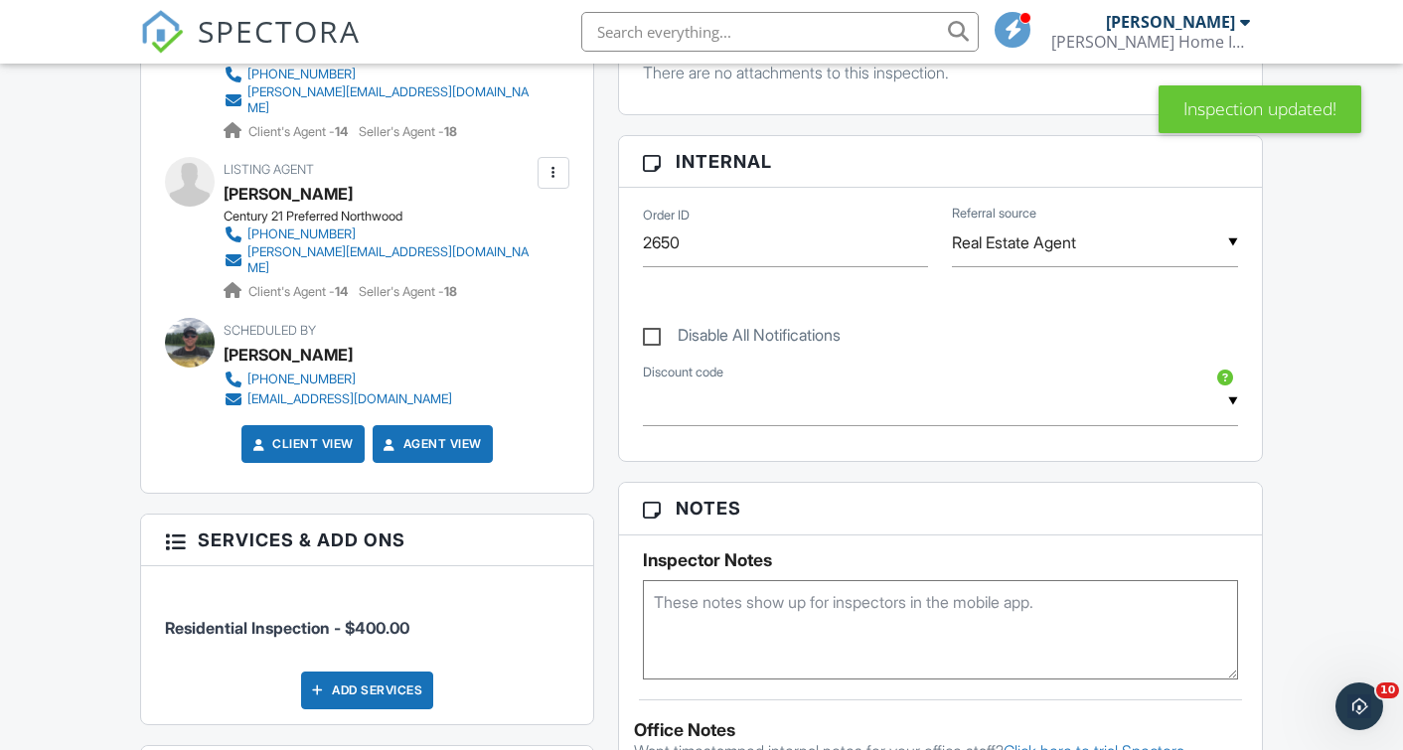
scroll to position [1280, 0]
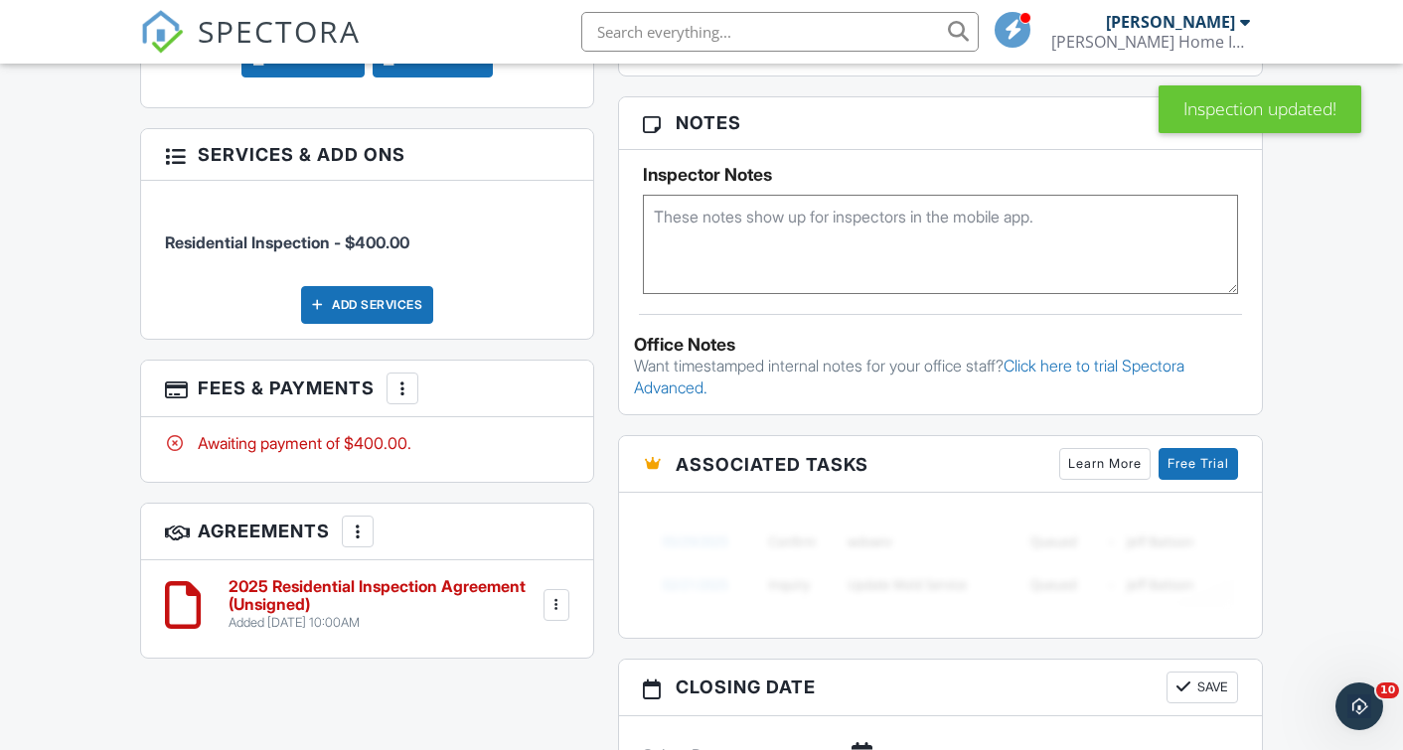
click at [556, 615] on div at bounding box center [557, 605] width 20 height 20
click at [512, 660] on li "Edit" at bounding box center [500, 660] width 113 height 50
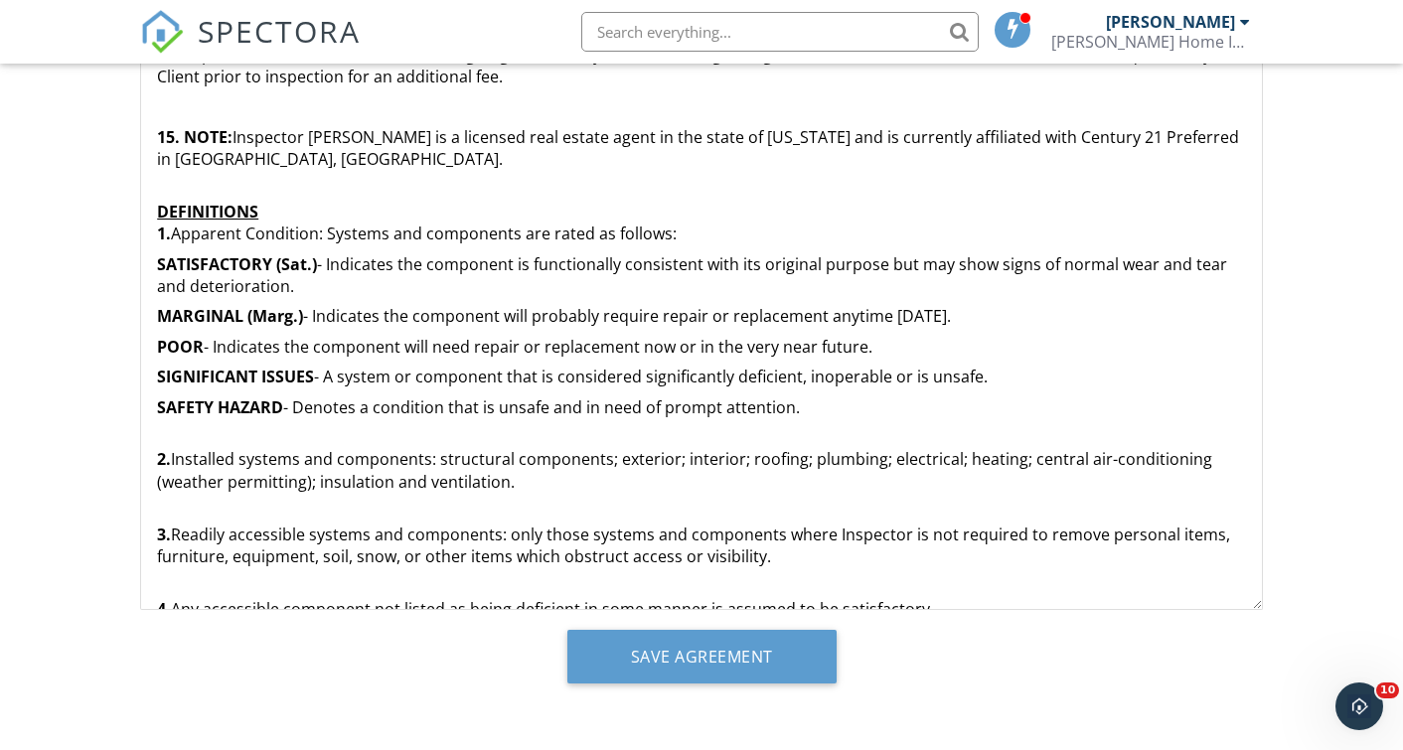
scroll to position [1026, 0]
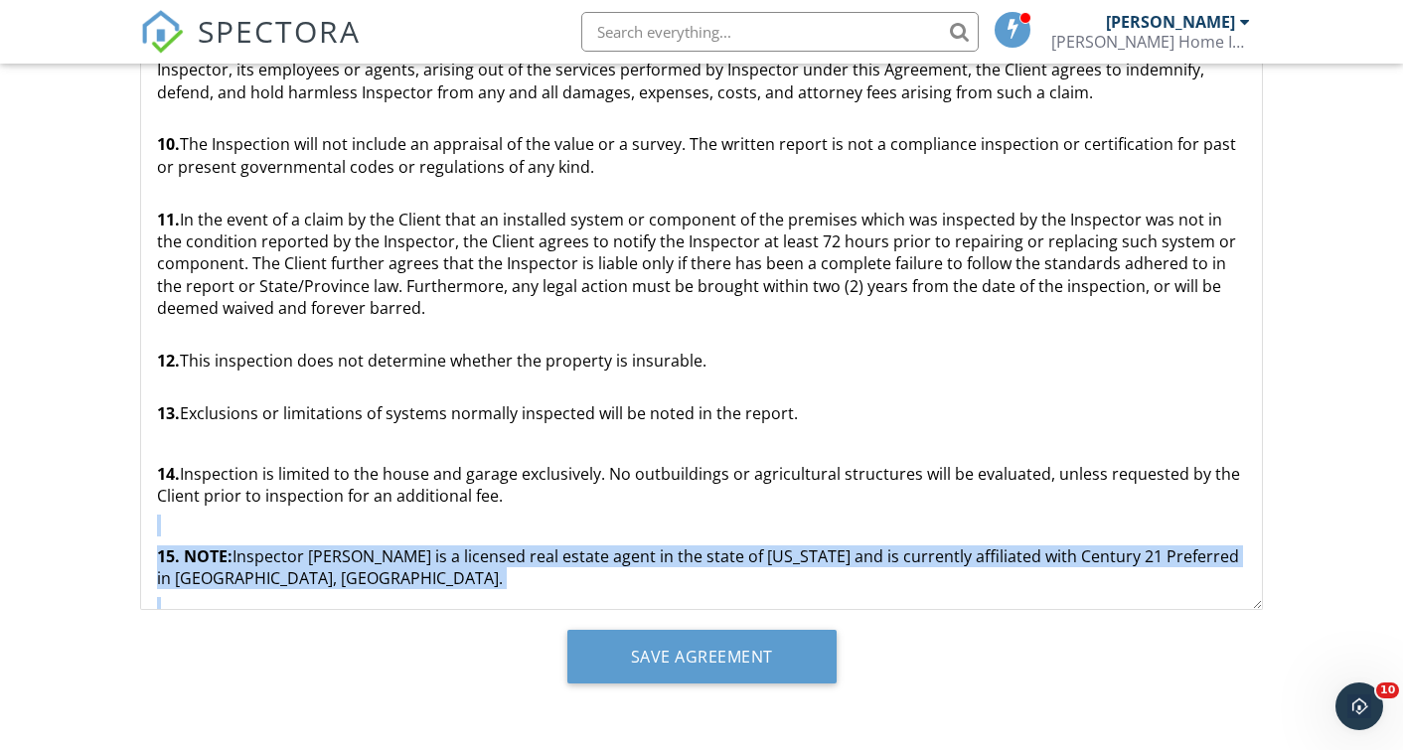
drag, startPoint x: 224, startPoint y: 566, endPoint x: 151, endPoint y: 484, distance: 109.8
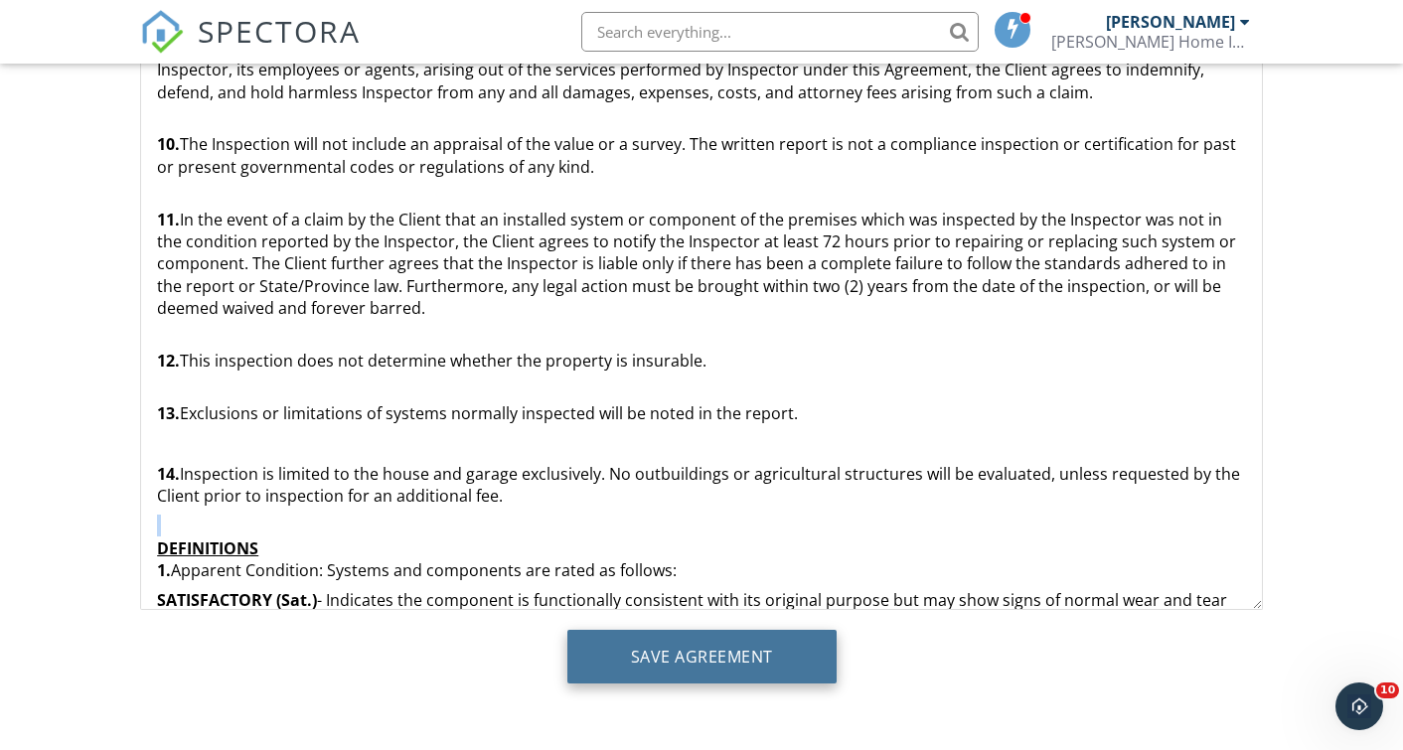
click at [637, 658] on input "Save Agreement" at bounding box center [701, 657] width 269 height 54
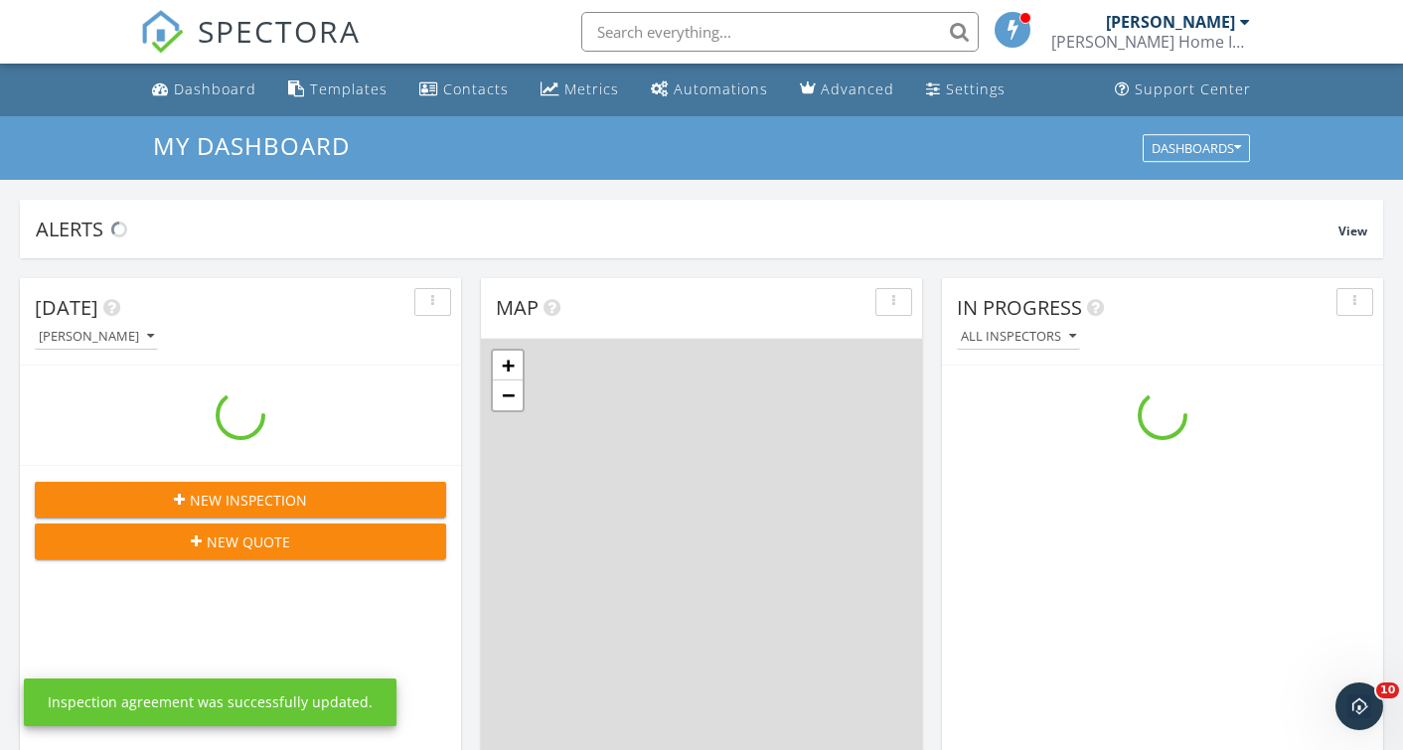
scroll to position [1839, 1434]
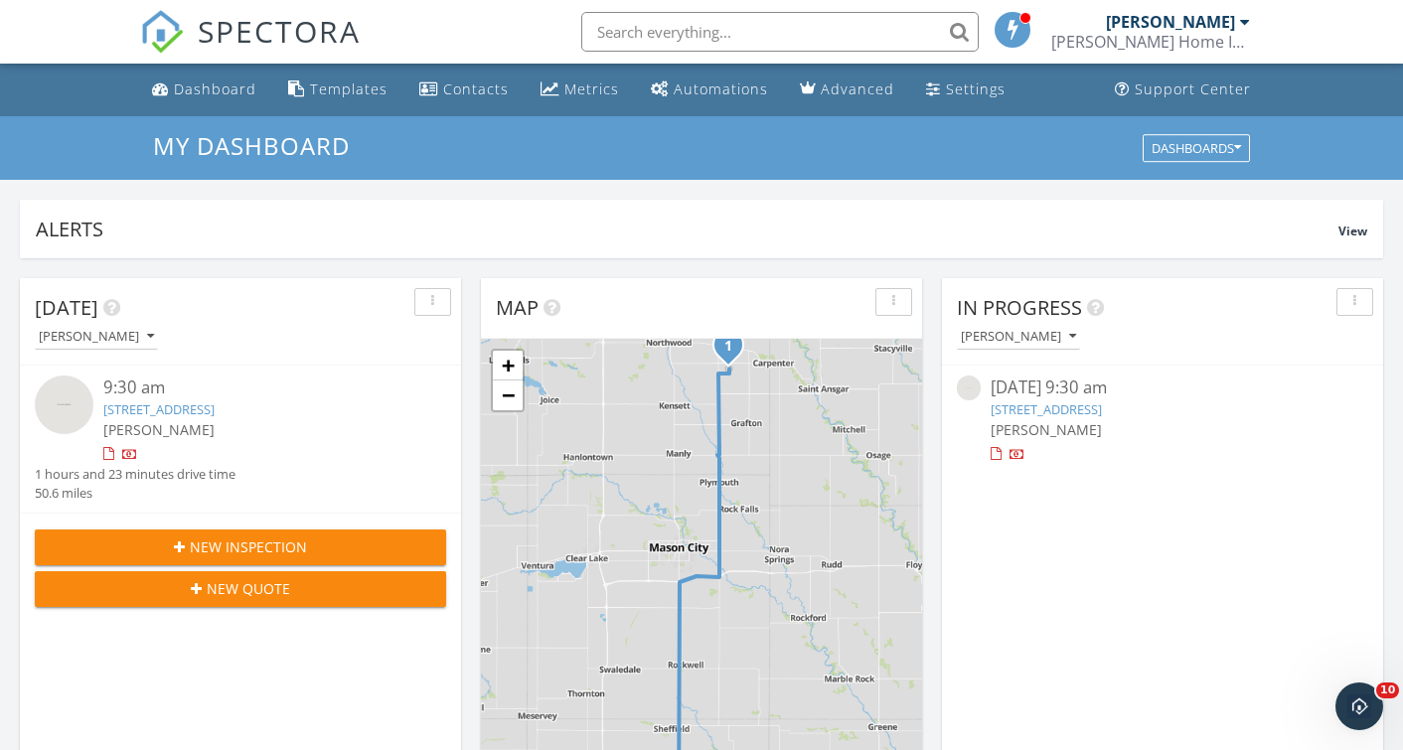
click at [215, 411] on link "[STREET_ADDRESS]" at bounding box center [158, 409] width 111 height 18
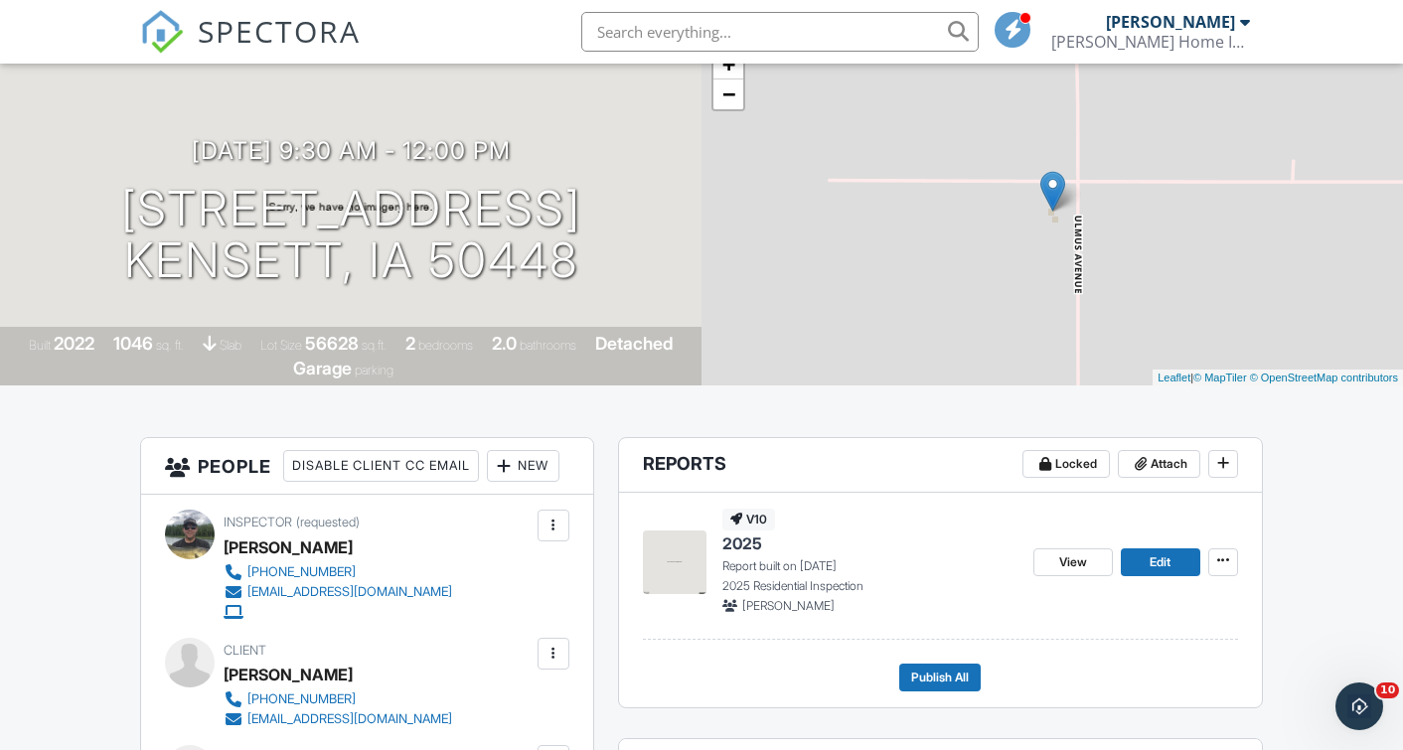
scroll to position [149, 0]
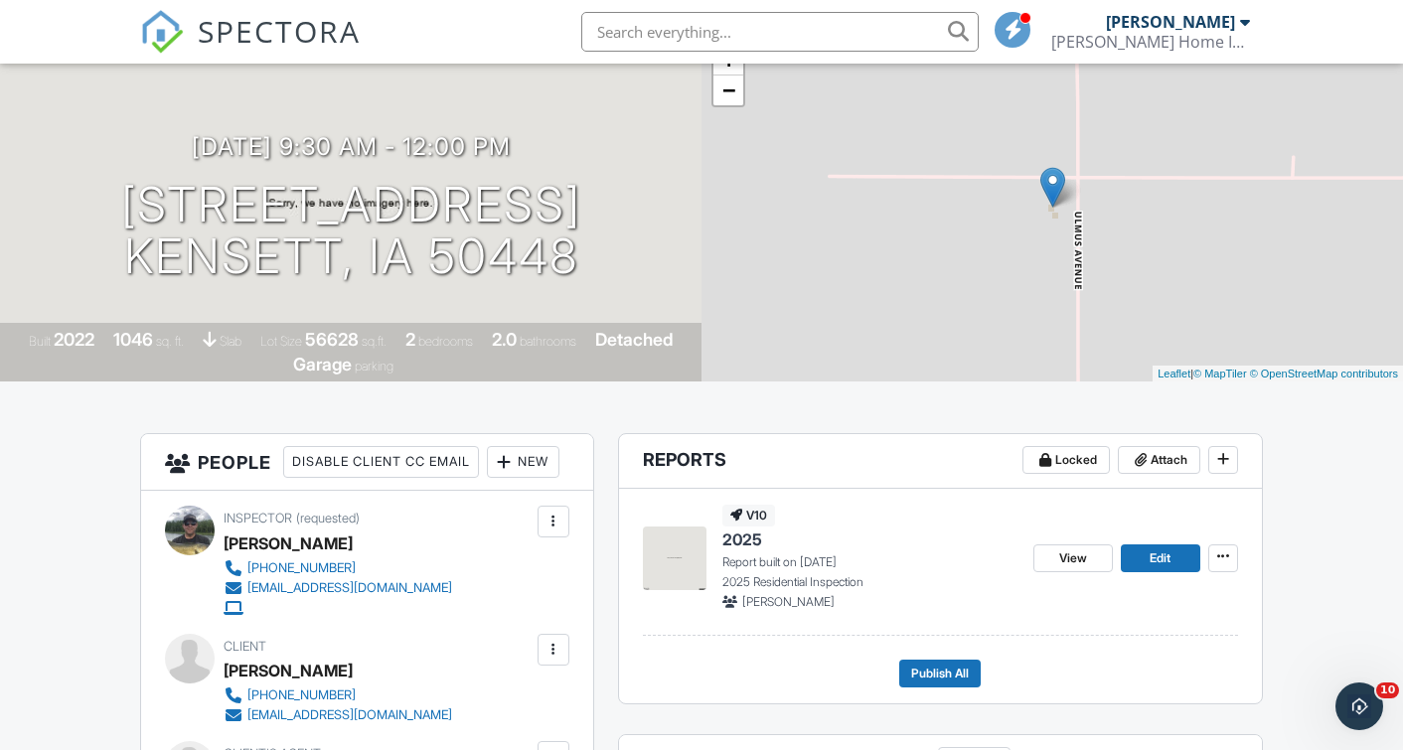
click at [744, 543] on span "2025" at bounding box center [742, 540] width 40 height 22
